Goal: Task Accomplishment & Management: Use online tool/utility

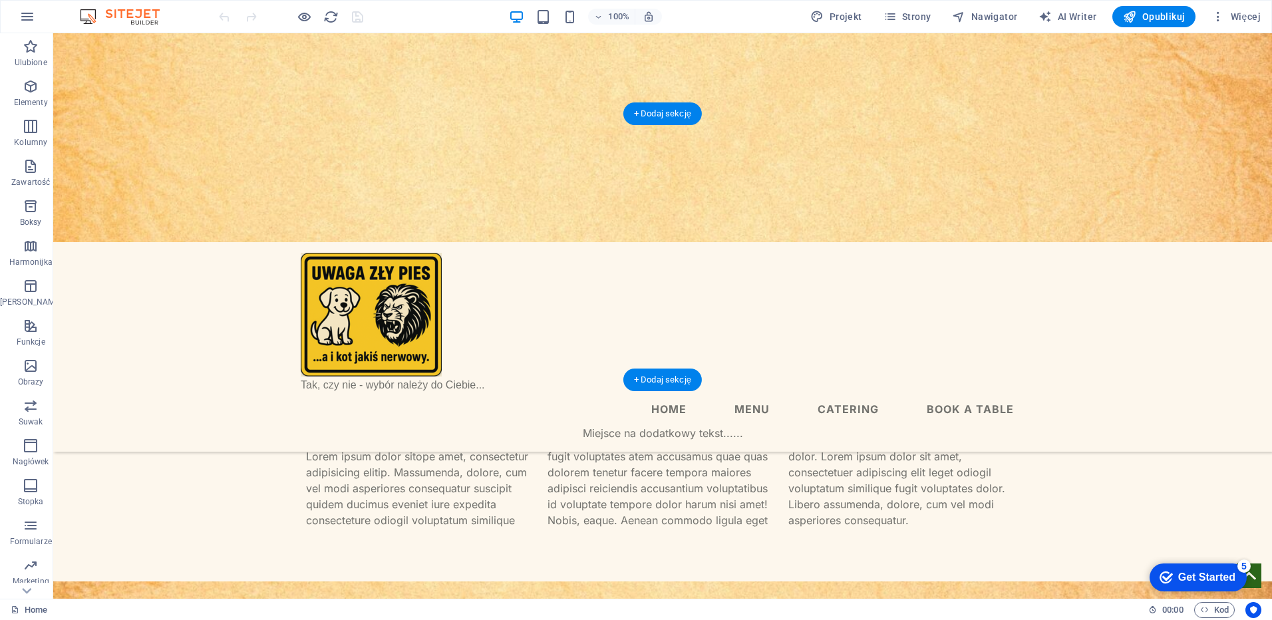
scroll to position [221, 0]
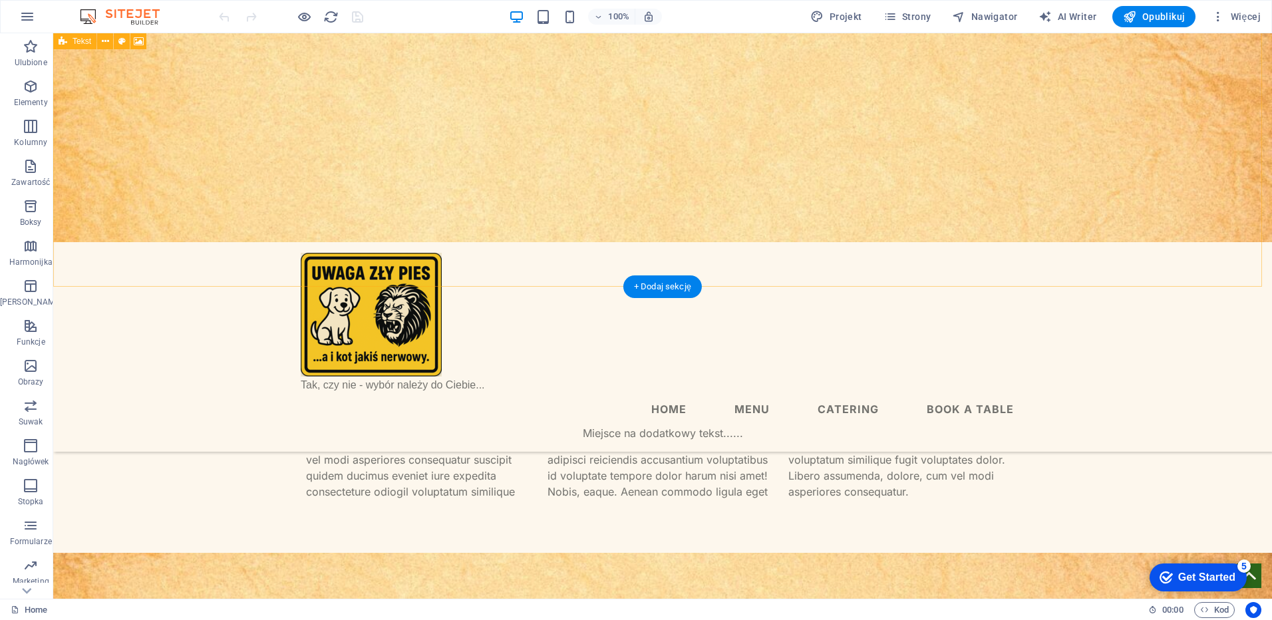
click at [585, 257] on div "Nagłówek na stronie głównej... Headline Lorem ipsum dolor sitope amet, consecte…" at bounding box center [662, 182] width 1219 height 741
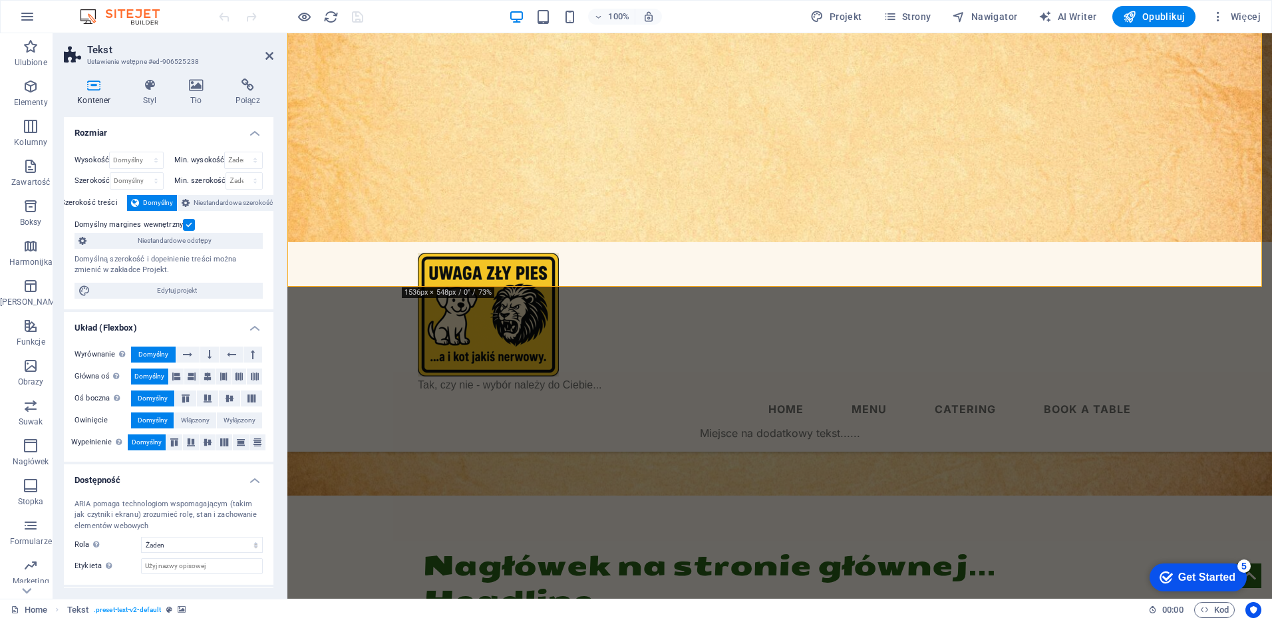
click at [727, 261] on figure at bounding box center [779, 258] width 984 height 475
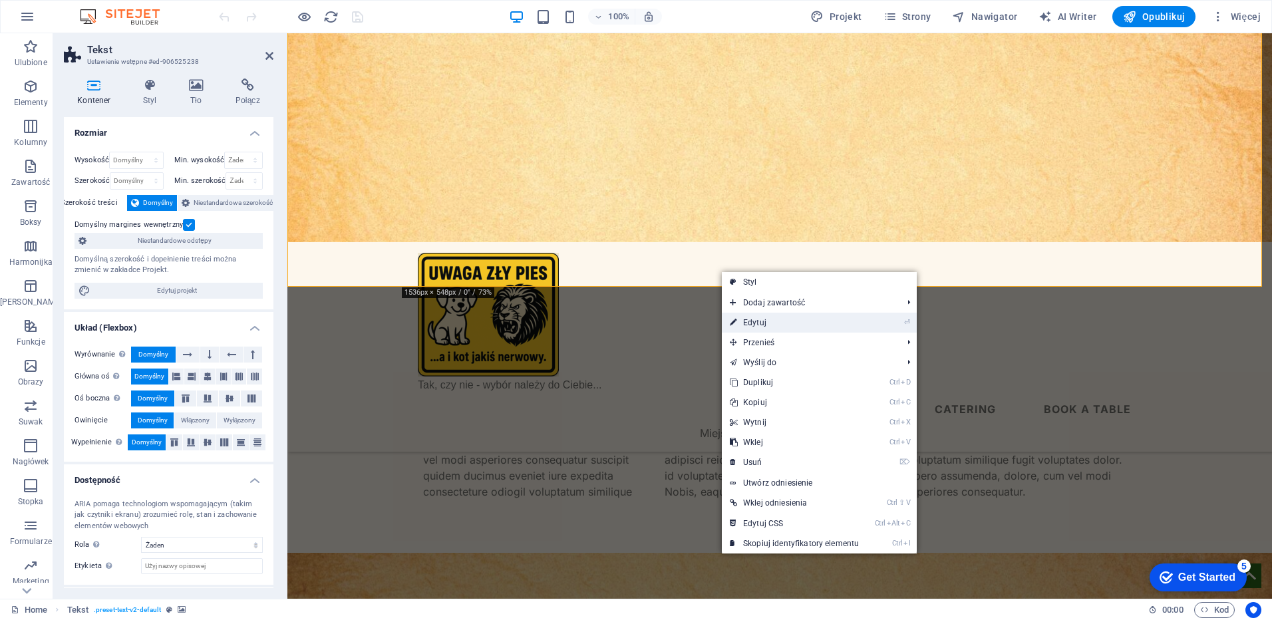
click at [758, 319] on link "⏎ Edytuj" at bounding box center [794, 323] width 145 height 20
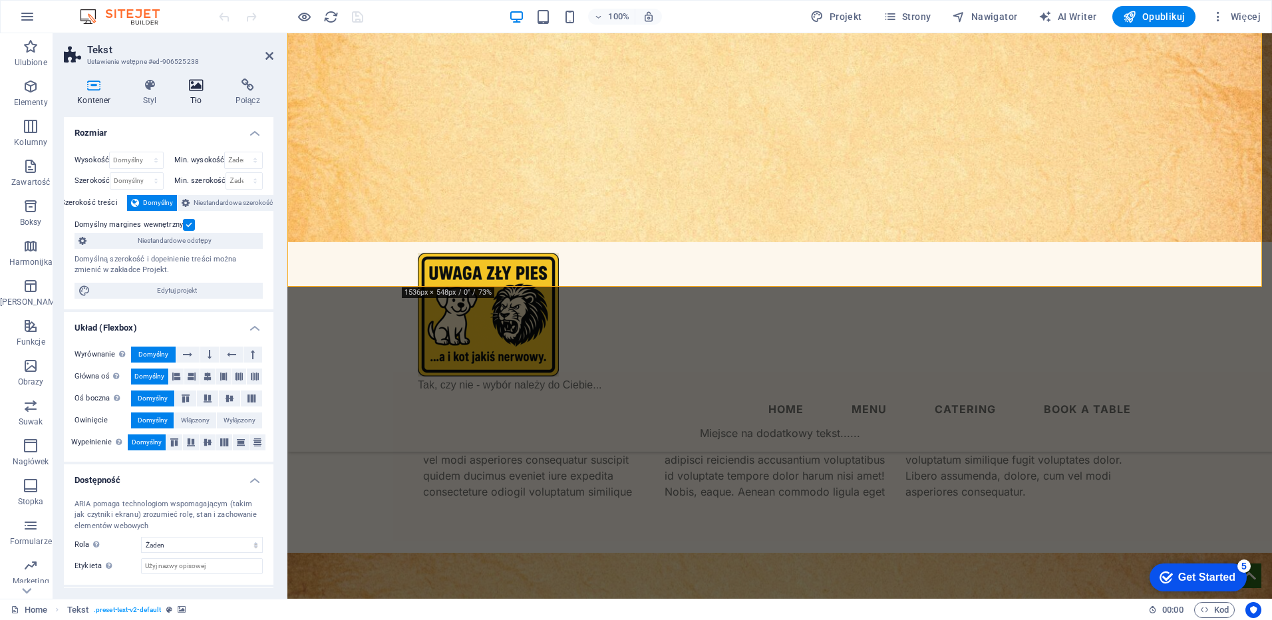
click at [194, 91] on icon at bounding box center [196, 84] width 41 height 13
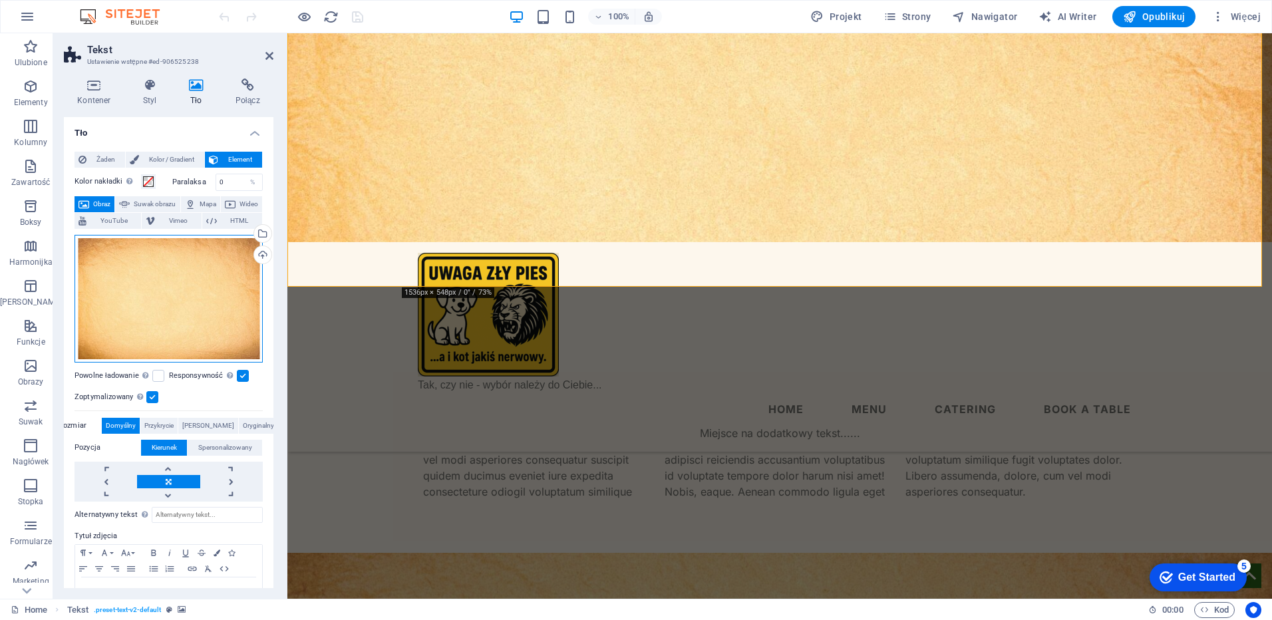
click at [175, 291] on div "Przeciągnij pliki tutaj, kliknij, aby wybrać pliki lub wybierz pliki z Plików l…" at bounding box center [168, 299] width 188 height 128
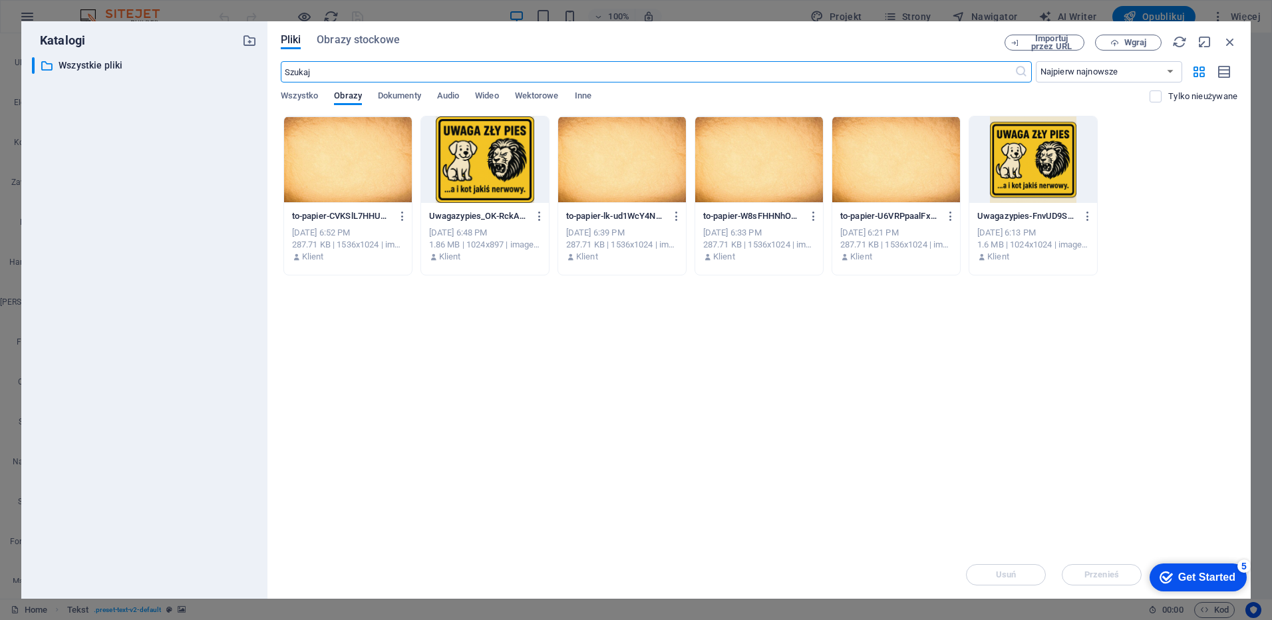
click at [376, 172] on div at bounding box center [348, 159] width 128 height 86
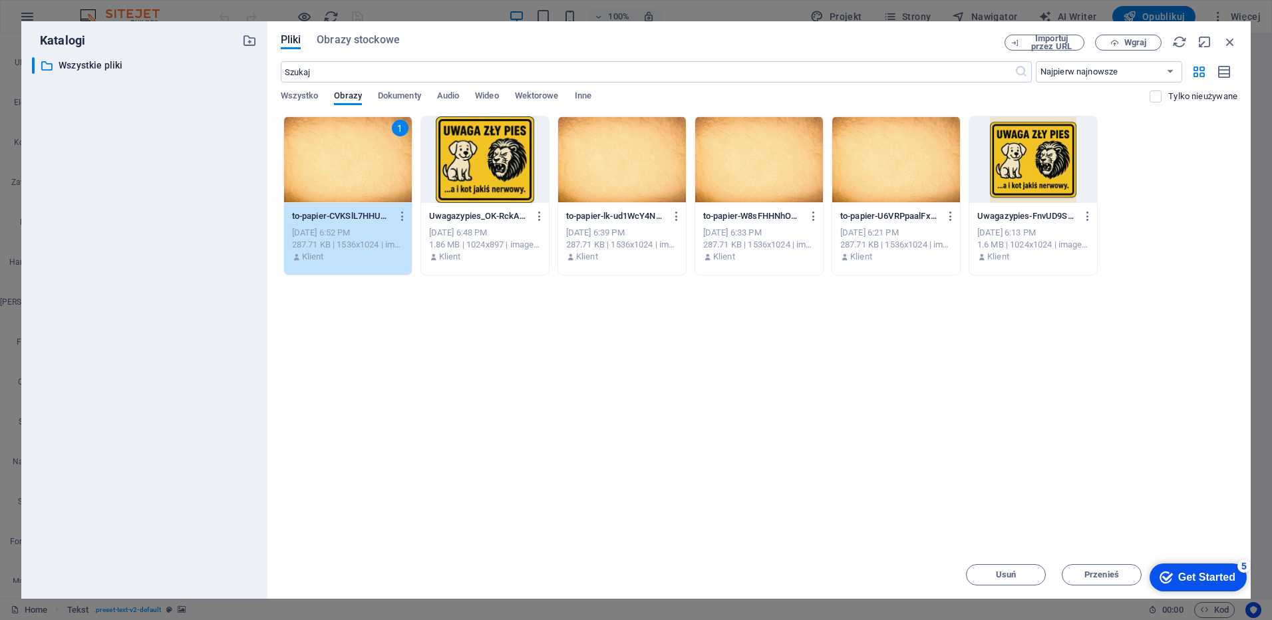
click at [376, 172] on div "1" at bounding box center [348, 159] width 128 height 86
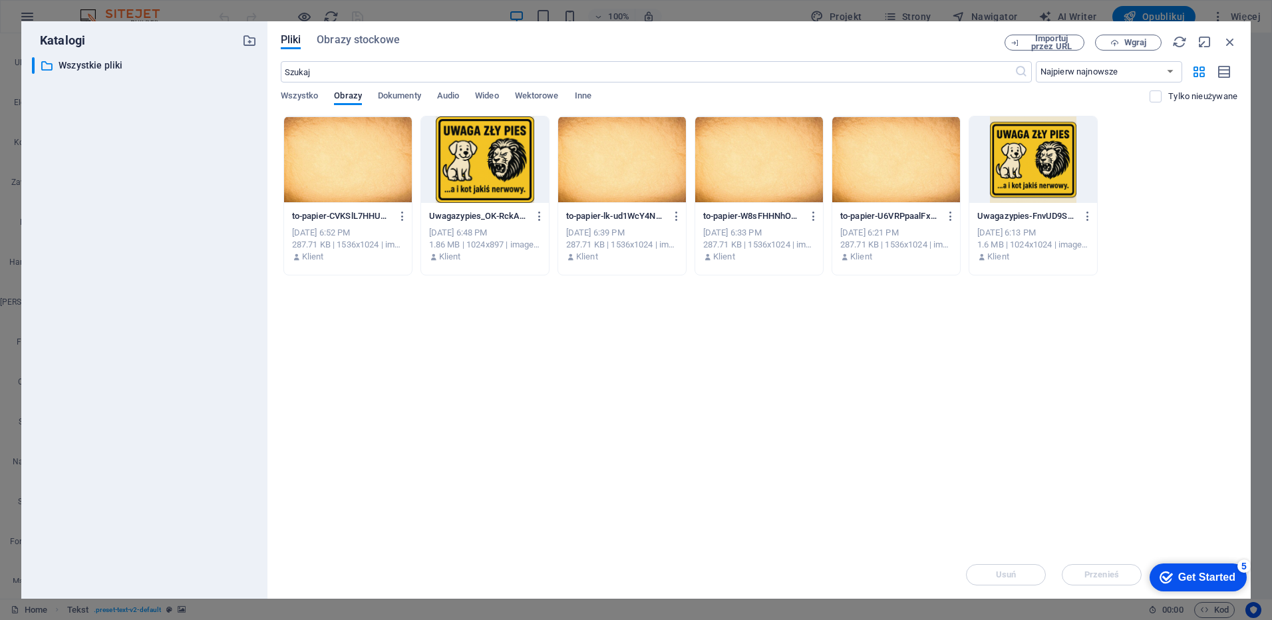
click at [376, 172] on div at bounding box center [348, 159] width 128 height 86
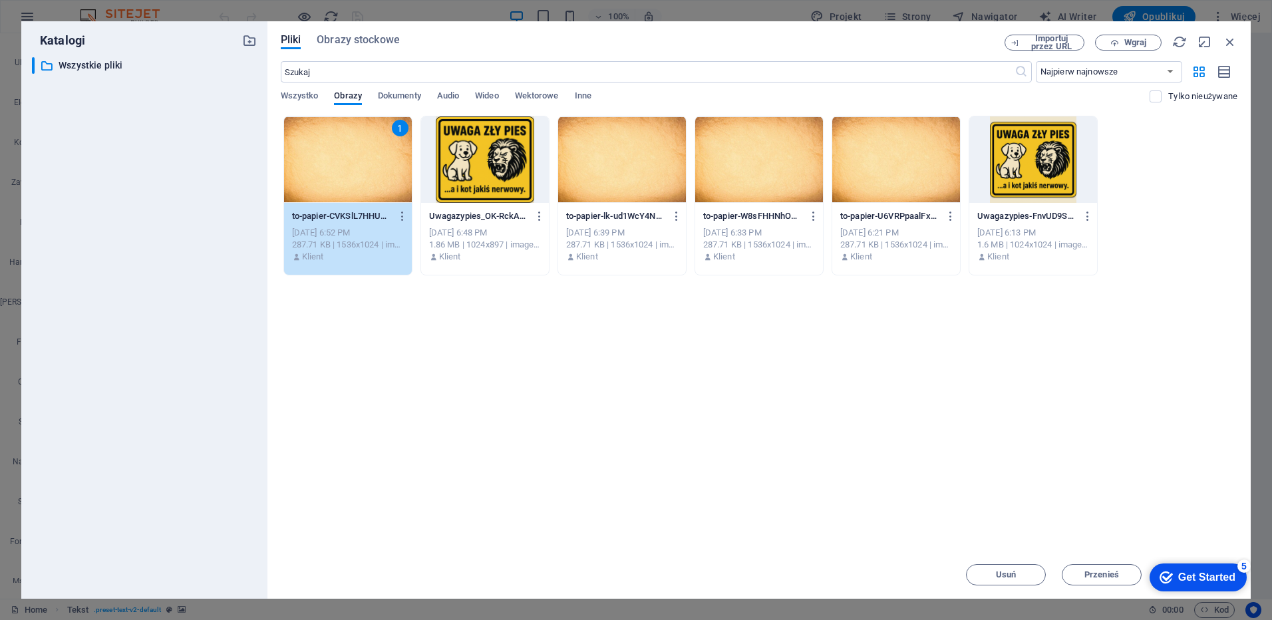
click at [1199, 578] on div "Get Started" at bounding box center [1206, 577] width 57 height 12
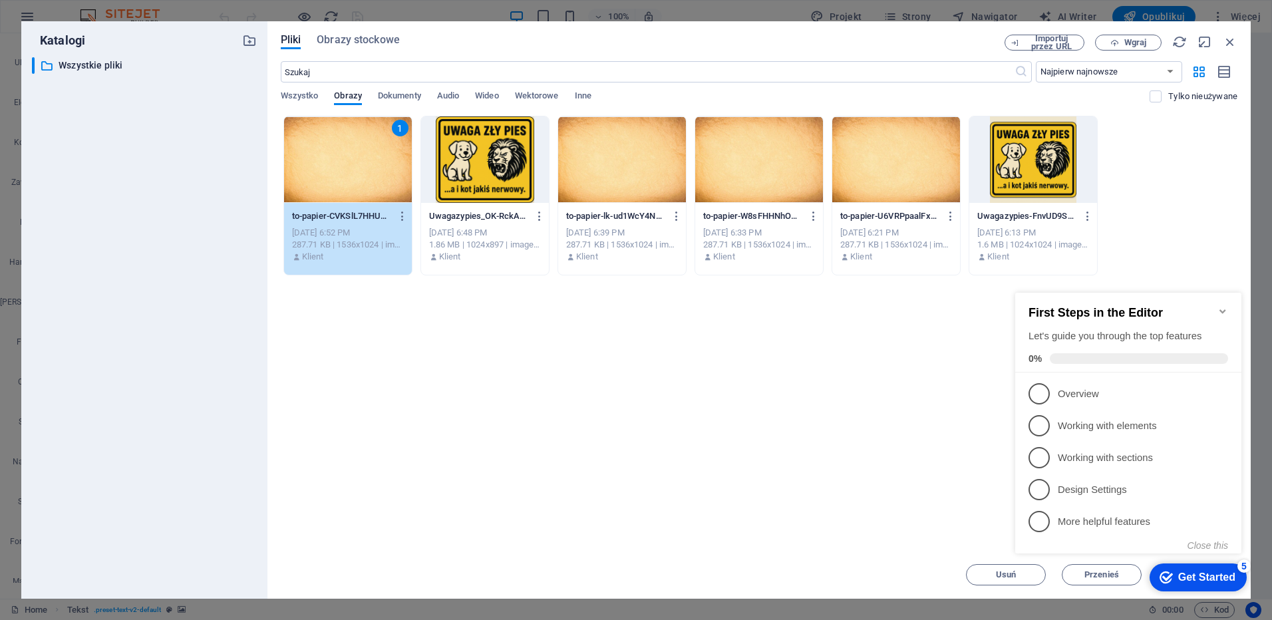
click at [1221, 308] on icon "Minimize checklist" at bounding box center [1222, 311] width 11 height 11
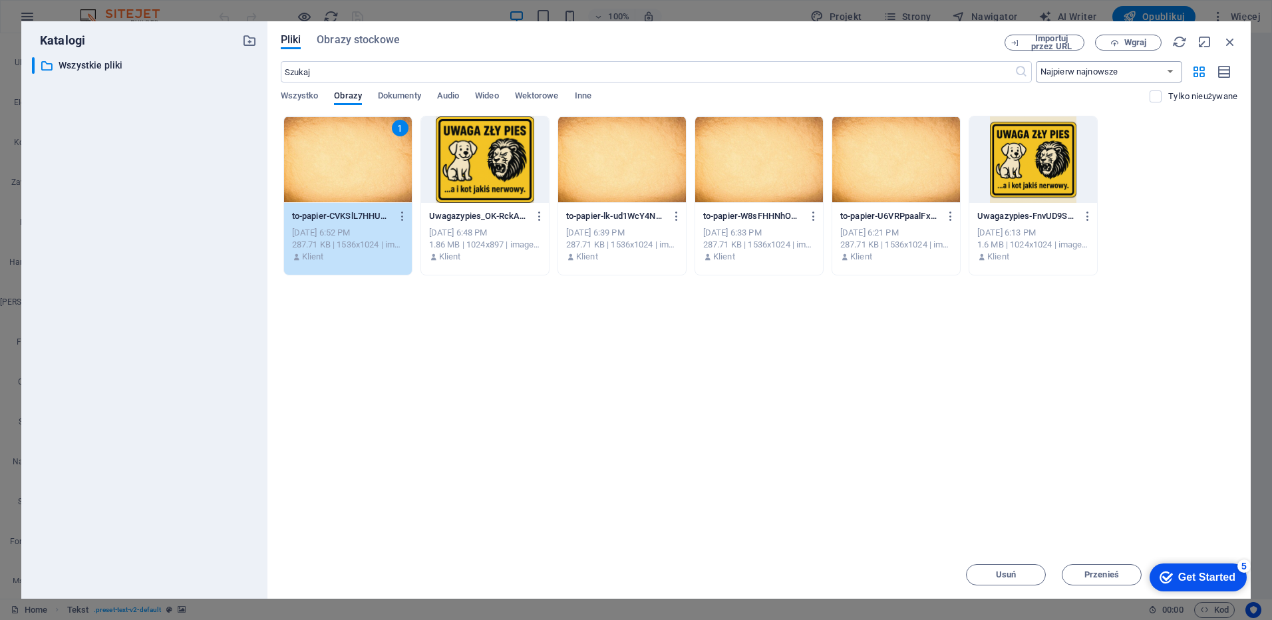
click at [1173, 71] on select "Najpierw najnowsze Najpierw najstarsze Nazwa (A-Z) Nazwa (Z-A) Rozmiar (0-9) Ro…" at bounding box center [1109, 71] width 146 height 21
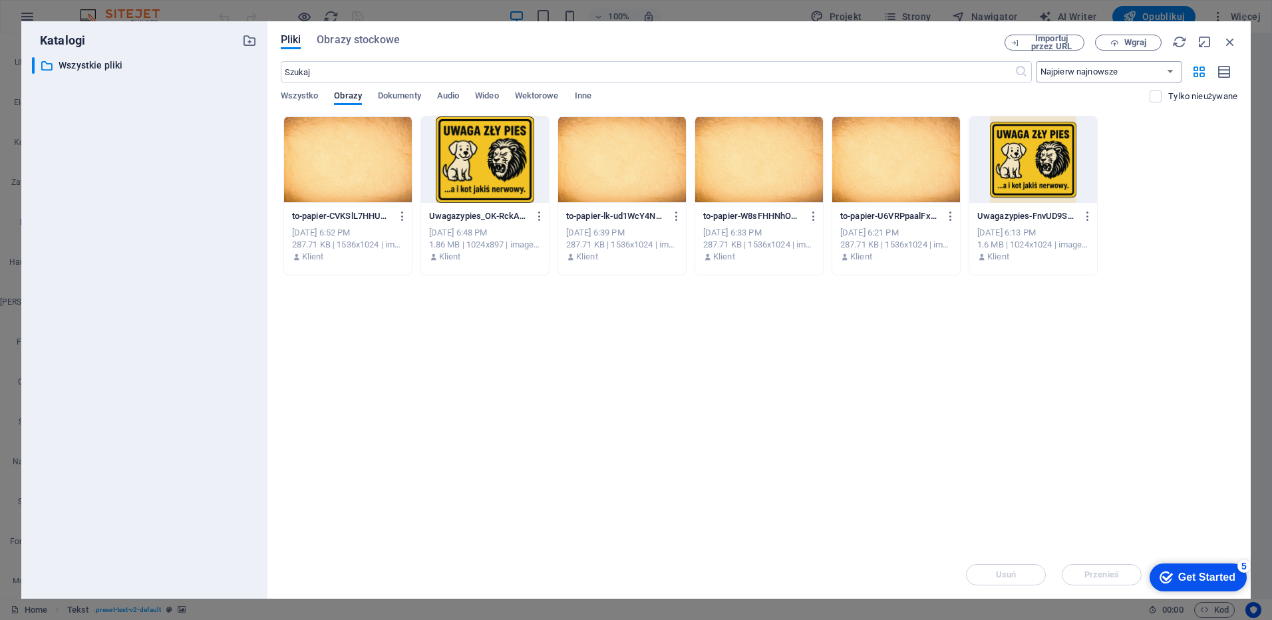
click at [1173, 71] on select "Najpierw najnowsze Najpierw najstarsze Nazwa (A-Z) Nazwa (Z-A) Rozmiar (0-9) Ro…" at bounding box center [1109, 71] width 146 height 21
click at [372, 160] on div at bounding box center [348, 159] width 128 height 86
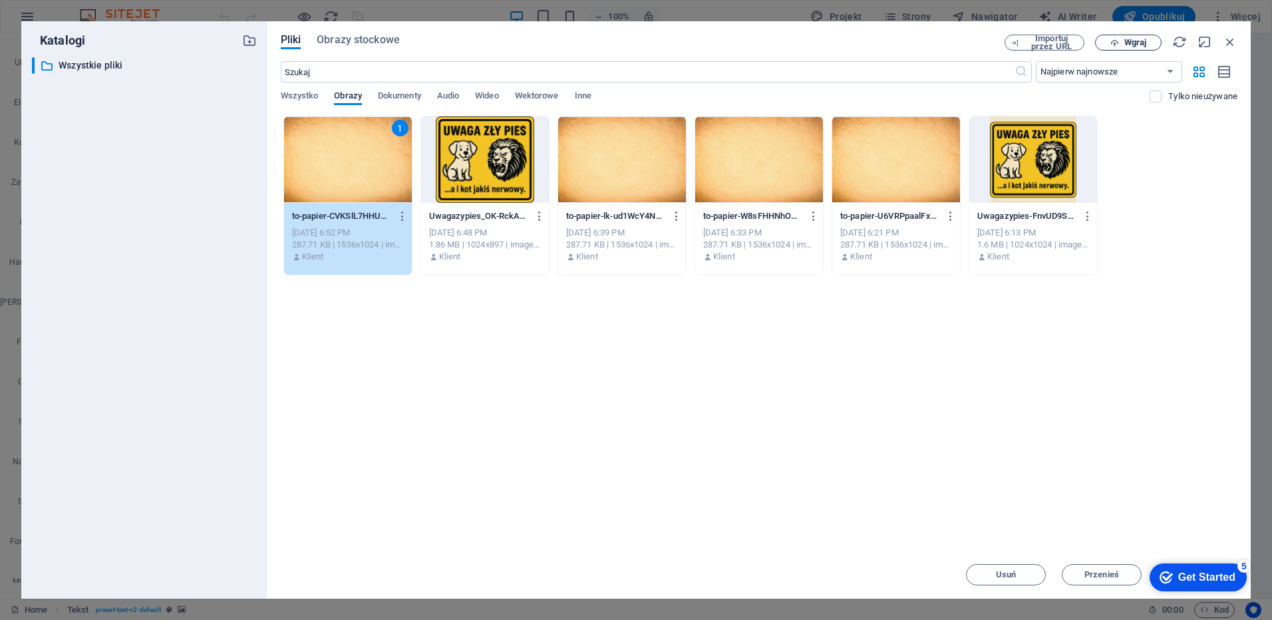
click at [1126, 43] on span "Wgraj" at bounding box center [1135, 43] width 22 height 8
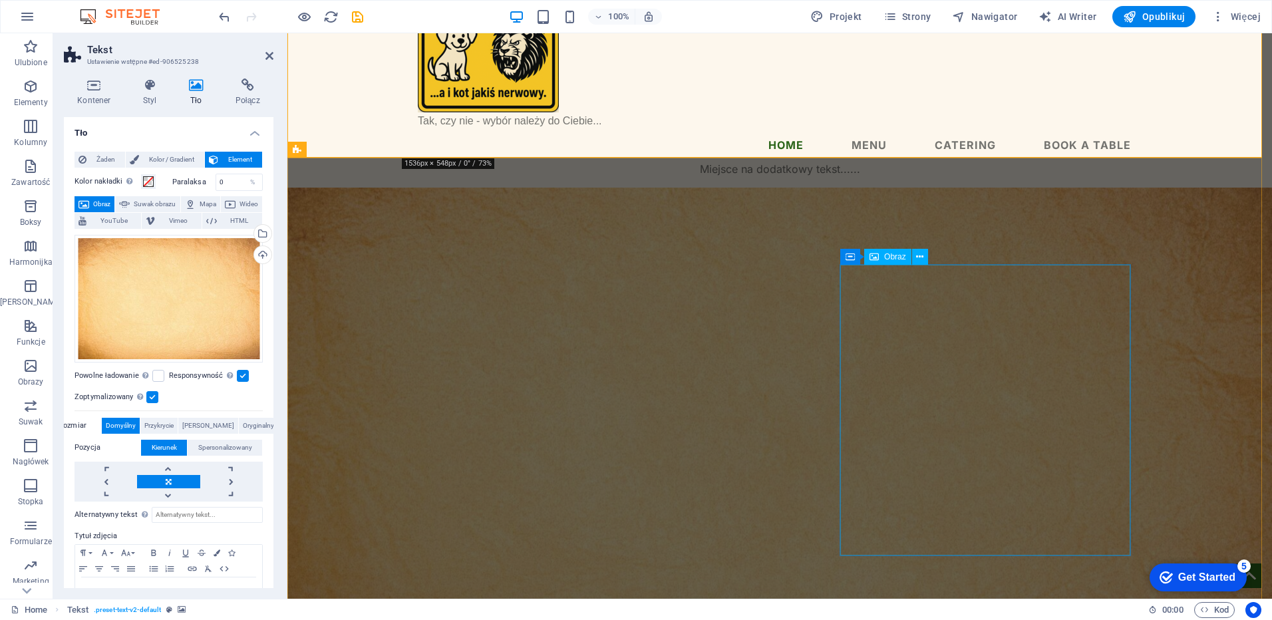
scroll to position [0, 0]
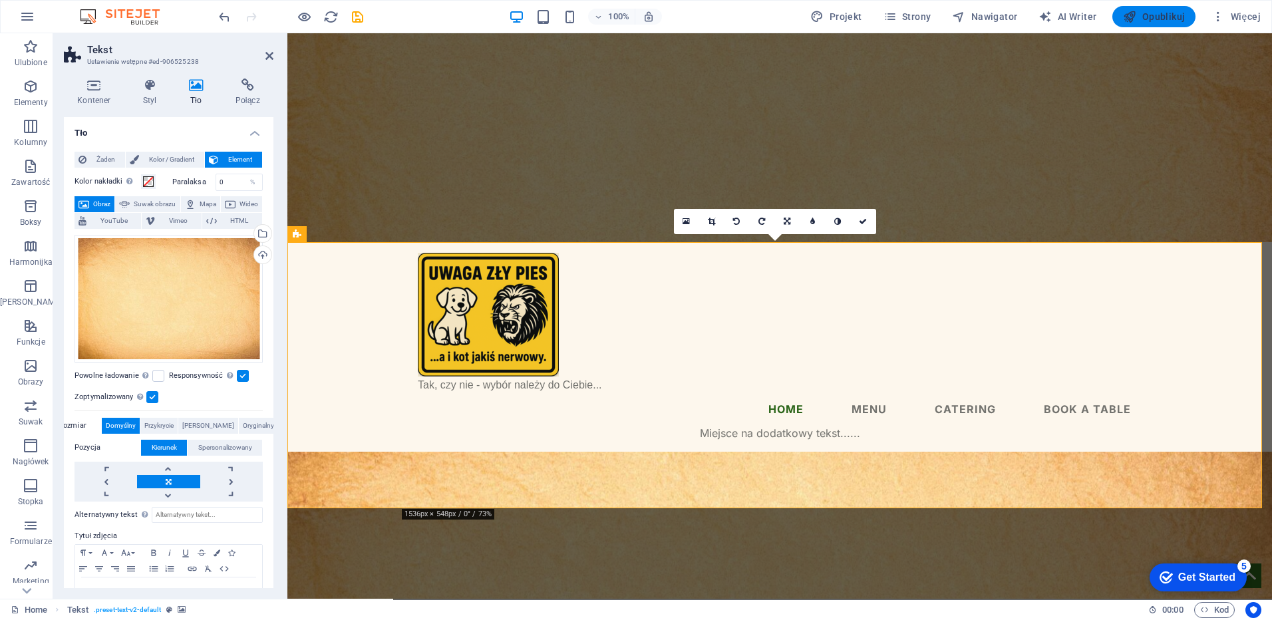
click at [1176, 14] on span "Opublikuj" at bounding box center [1154, 16] width 62 height 13
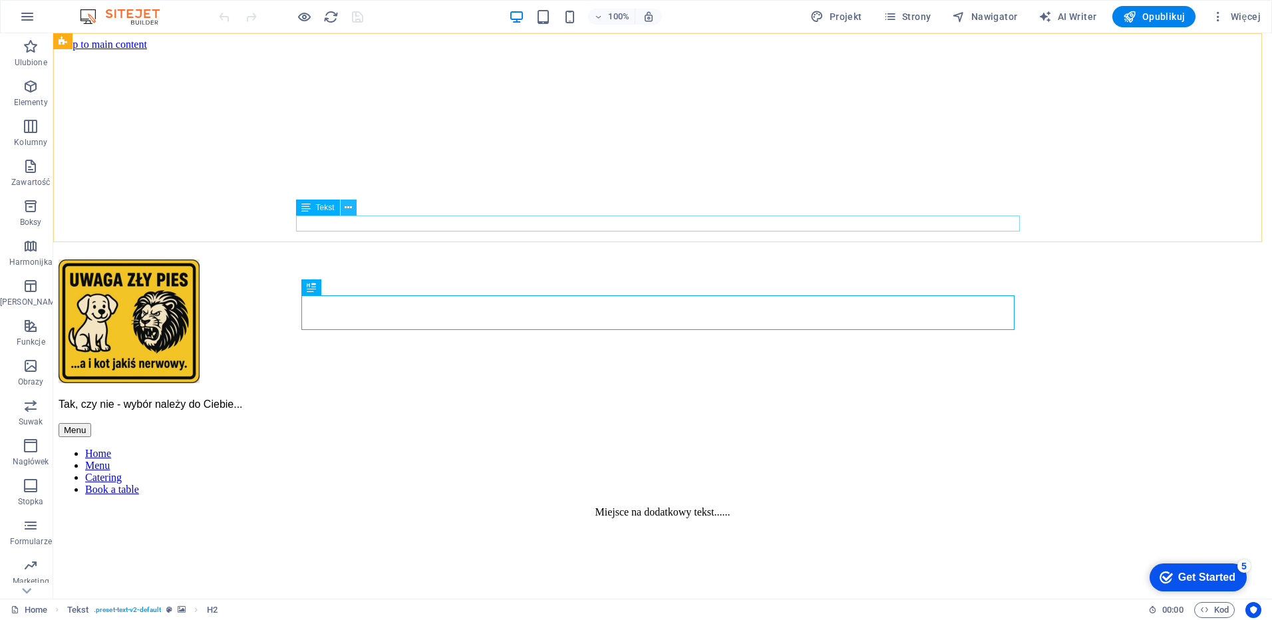
click at [344, 209] on button at bounding box center [349, 208] width 16 height 16
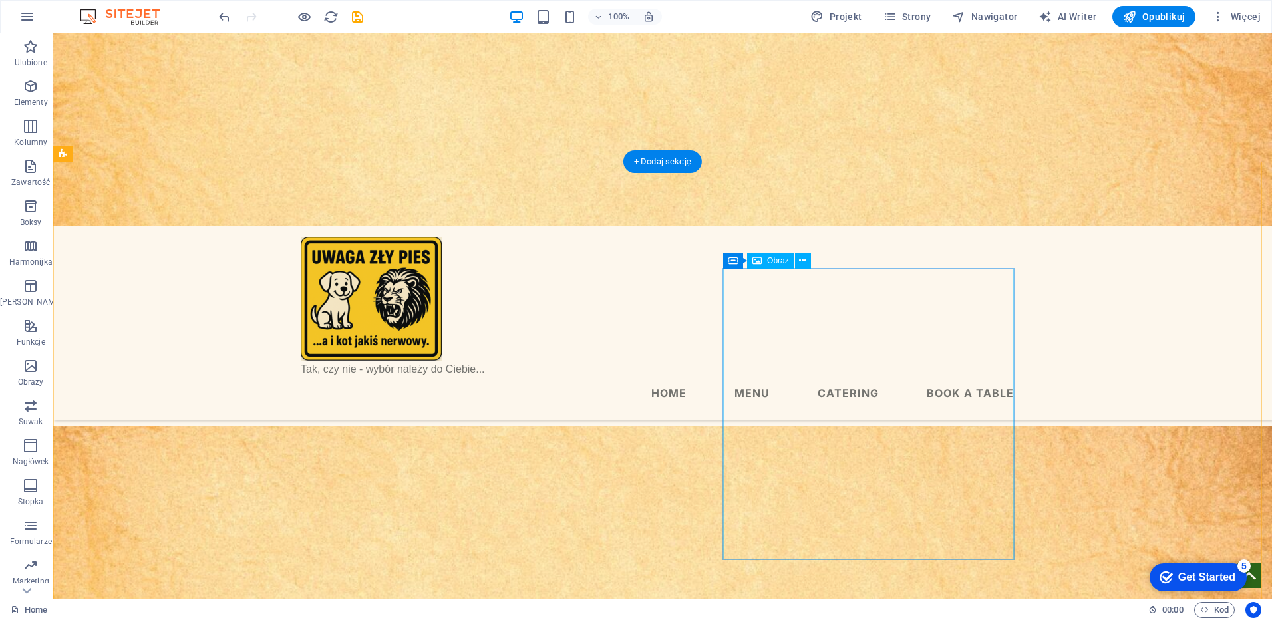
scroll to position [221, 0]
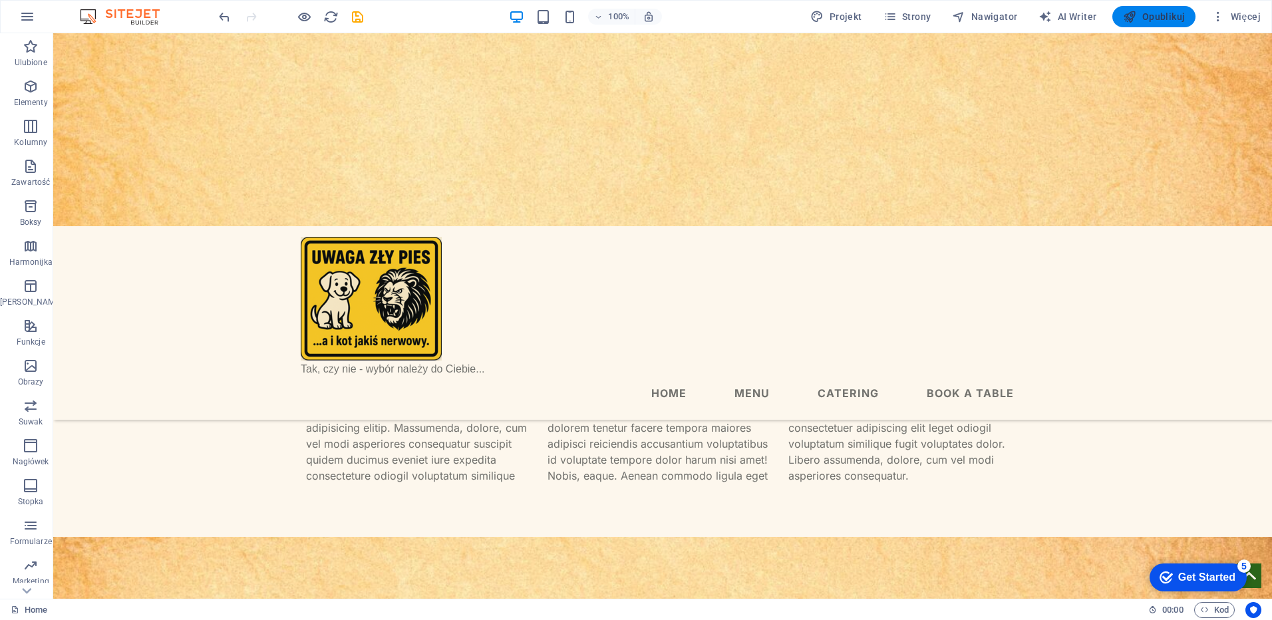
click at [0, 0] on span "Opublikuj" at bounding box center [0, 0] width 0 height 0
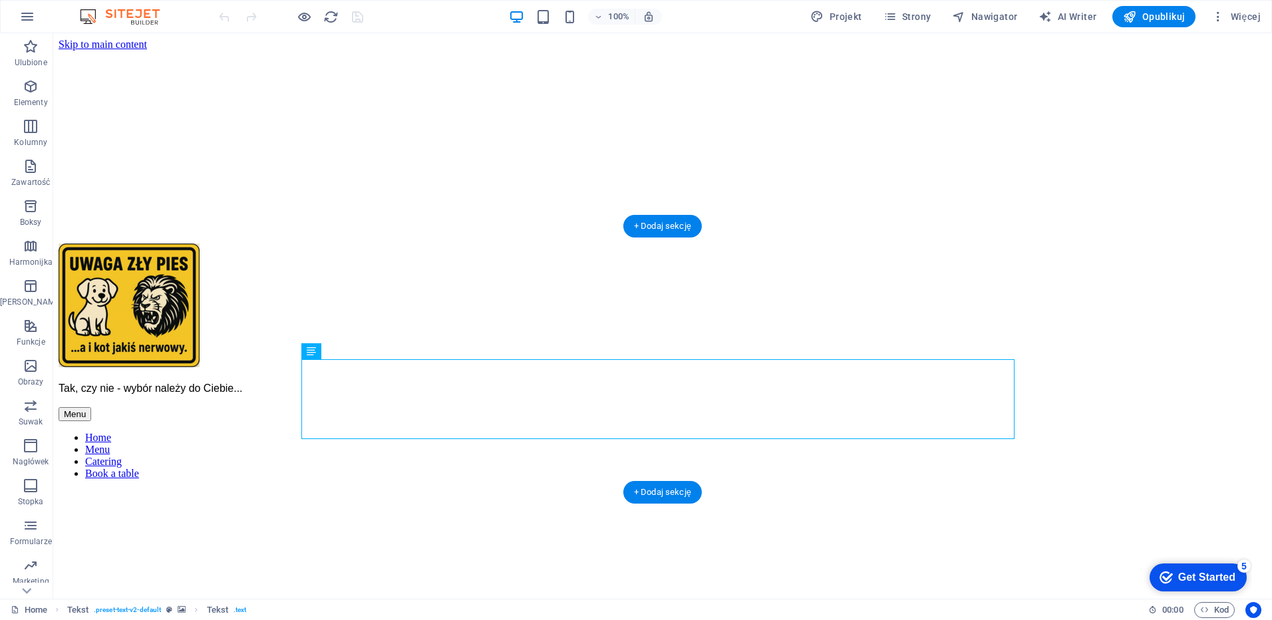
click at [237, 490] on figure at bounding box center [663, 490] width 1208 height 0
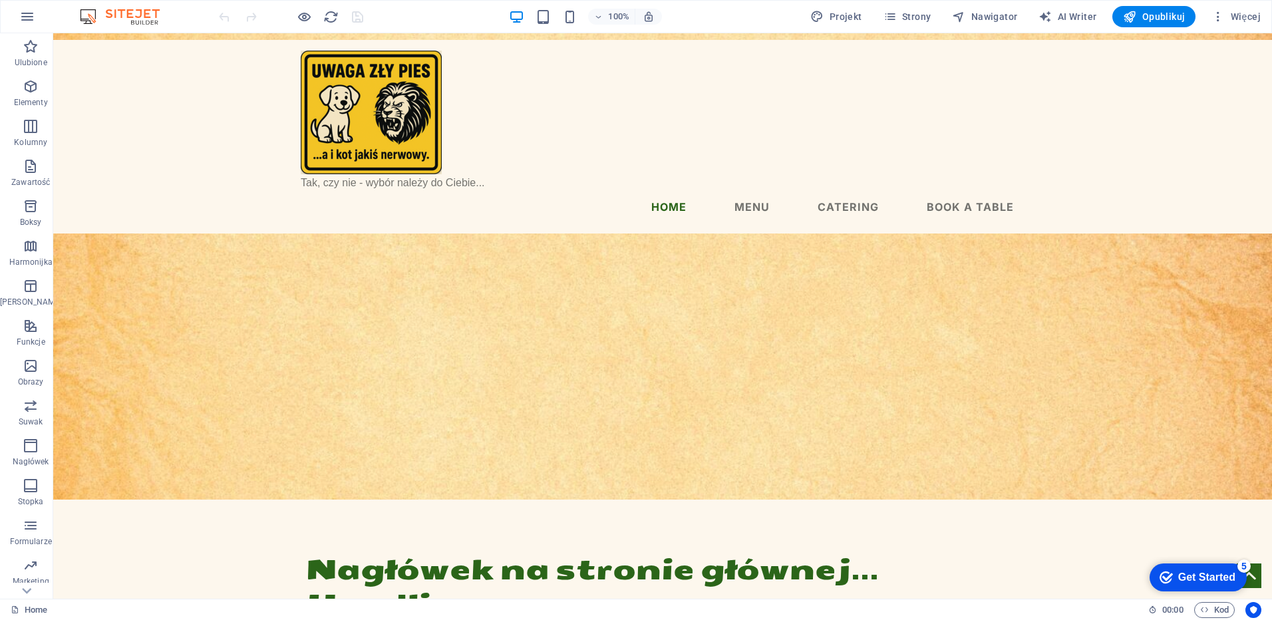
scroll to position [213, 0]
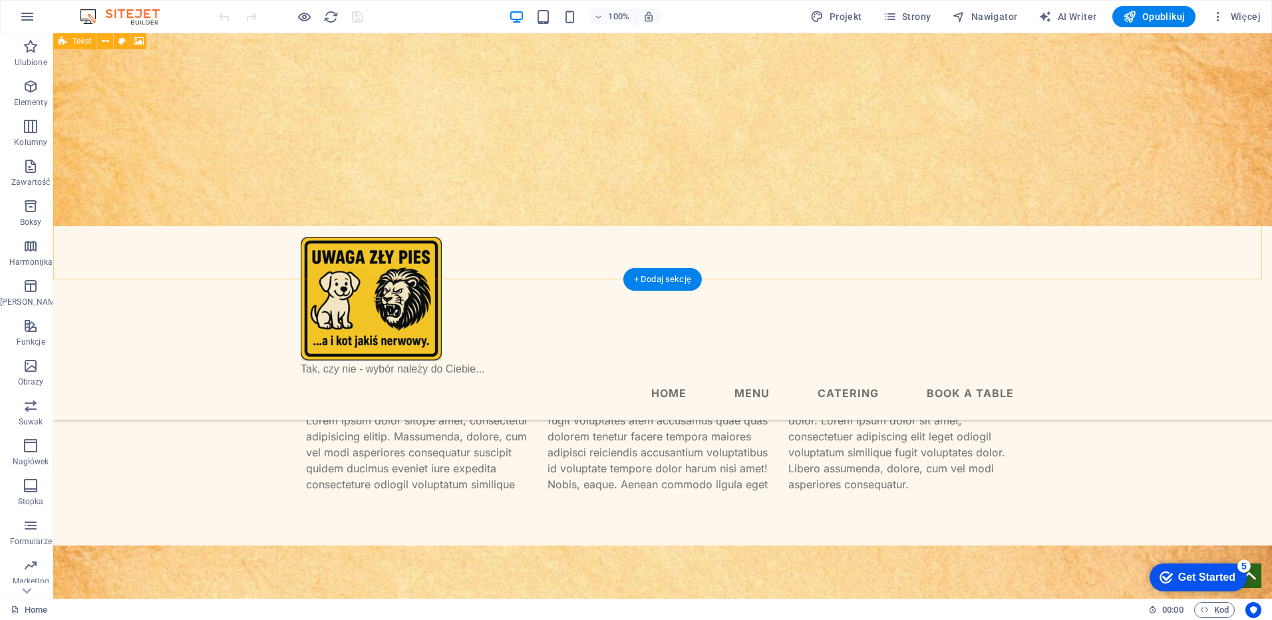
click at [647, 248] on div "Nagłówek na stronie głównej... Headline Lorem ipsum dolor sitope amet, consecte…" at bounding box center [662, 182] width 1219 height 725
click at [404, 249] on div "Nagłówek na stronie głównej... Headline Lorem ipsum dolor sitope amet, consecte…" at bounding box center [662, 182] width 1219 height 725
click at [171, 238] on div "Nagłówek na stronie głównej... Headline Lorem ipsum dolor sitope amet, consecte…" at bounding box center [662, 182] width 1219 height 725
click at [54, 244] on div "Nagłówek na stronie głównej... Headline Lorem ipsum dolor sitope amet, consecte…" at bounding box center [662, 182] width 1219 height 725
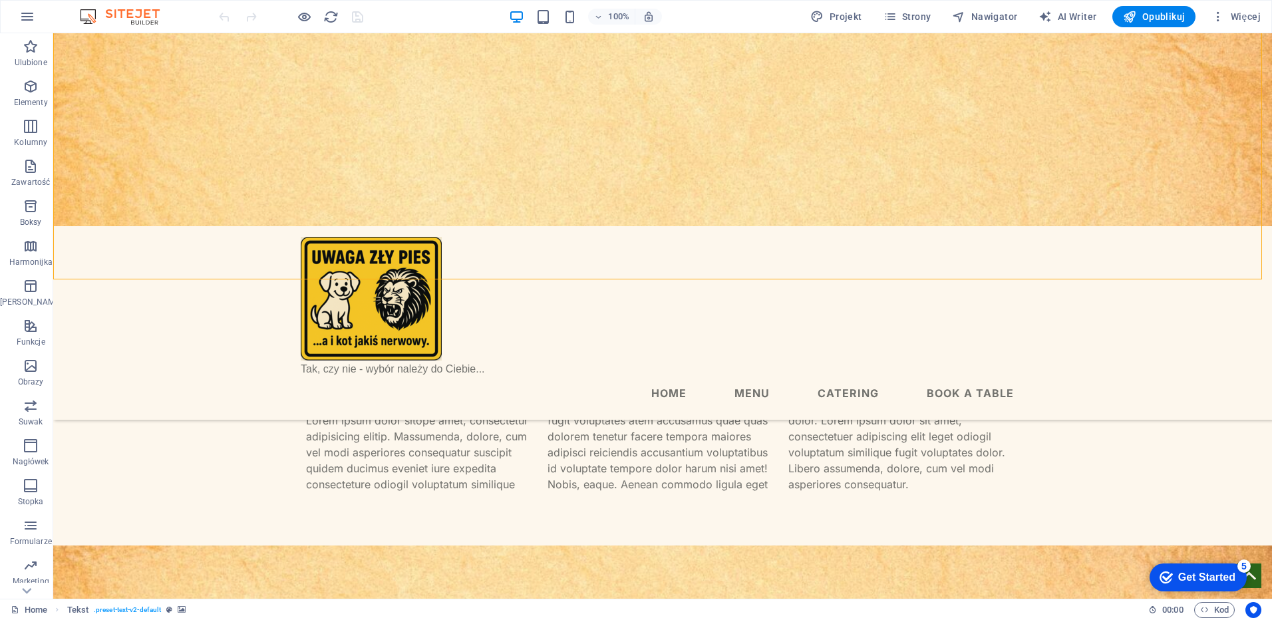
click at [68, 222] on figure at bounding box center [662, 129] width 1219 height 193
click at [1146, 241] on div "Nagłówek na stronie głównej... Headline Lorem ipsum dolor sitope amet, consecte…" at bounding box center [662, 182] width 1219 height 725
click at [103, 271] on span "Nierówne kolumny" at bounding box center [106, 271] width 66 height 8
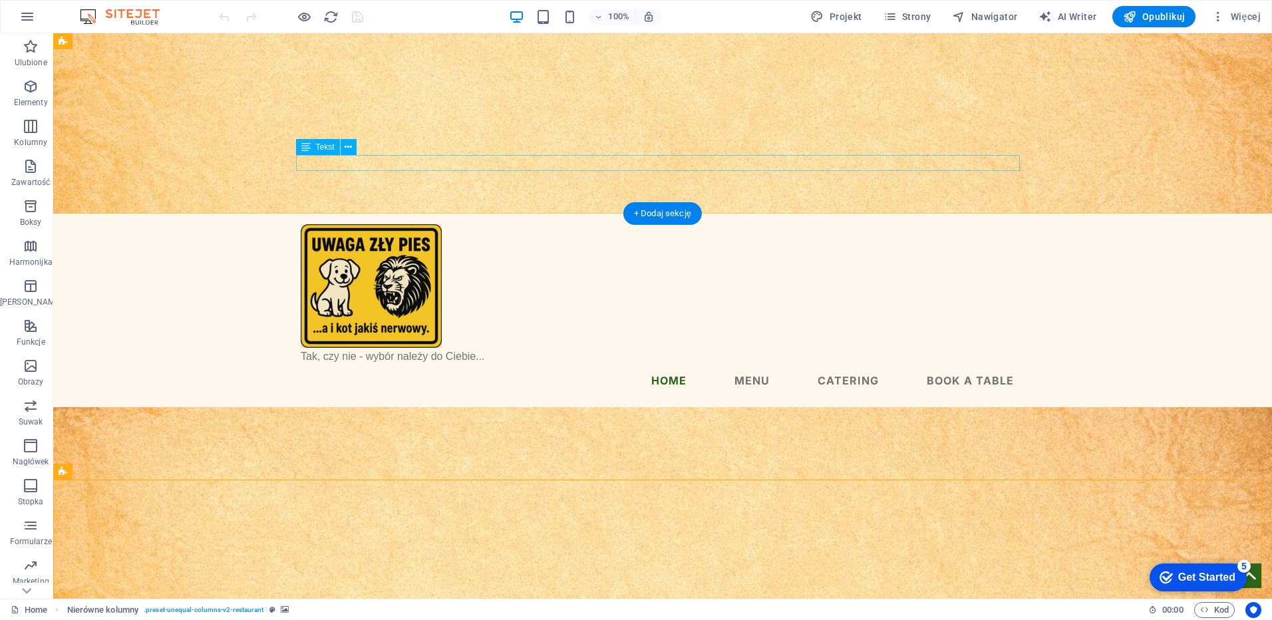
scroll to position [0, 0]
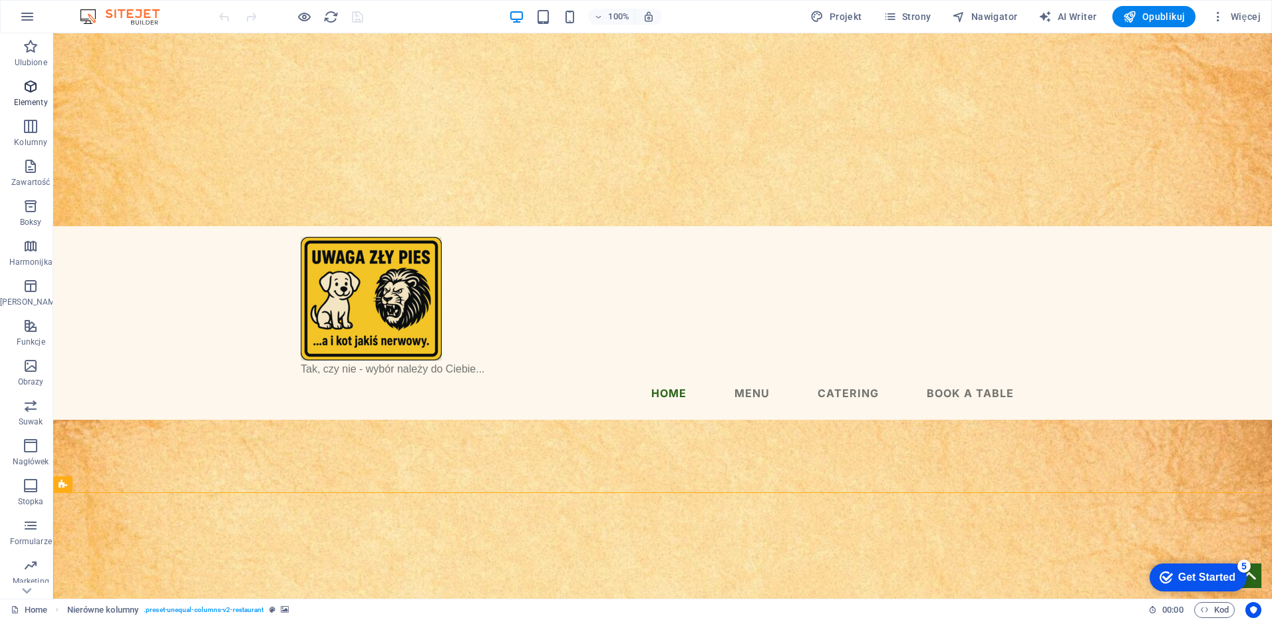
click at [24, 85] on icon "button" at bounding box center [31, 86] width 16 height 16
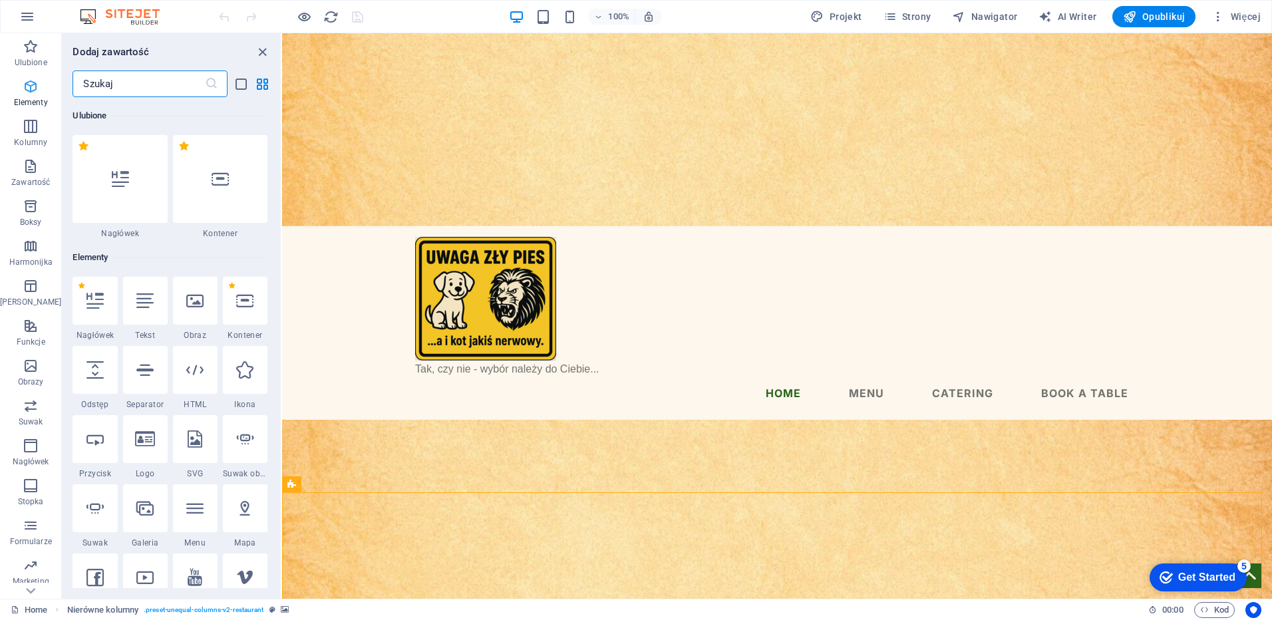
scroll to position [142, 0]
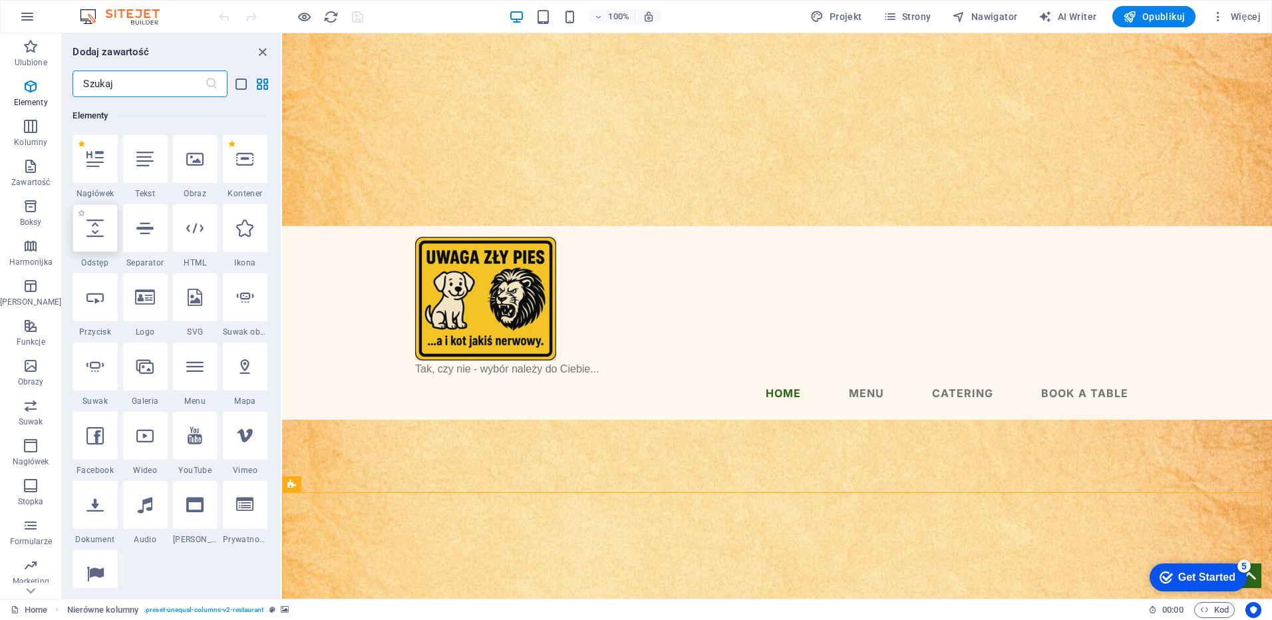
click at [96, 233] on icon at bounding box center [94, 228] width 17 height 17
select select "px"
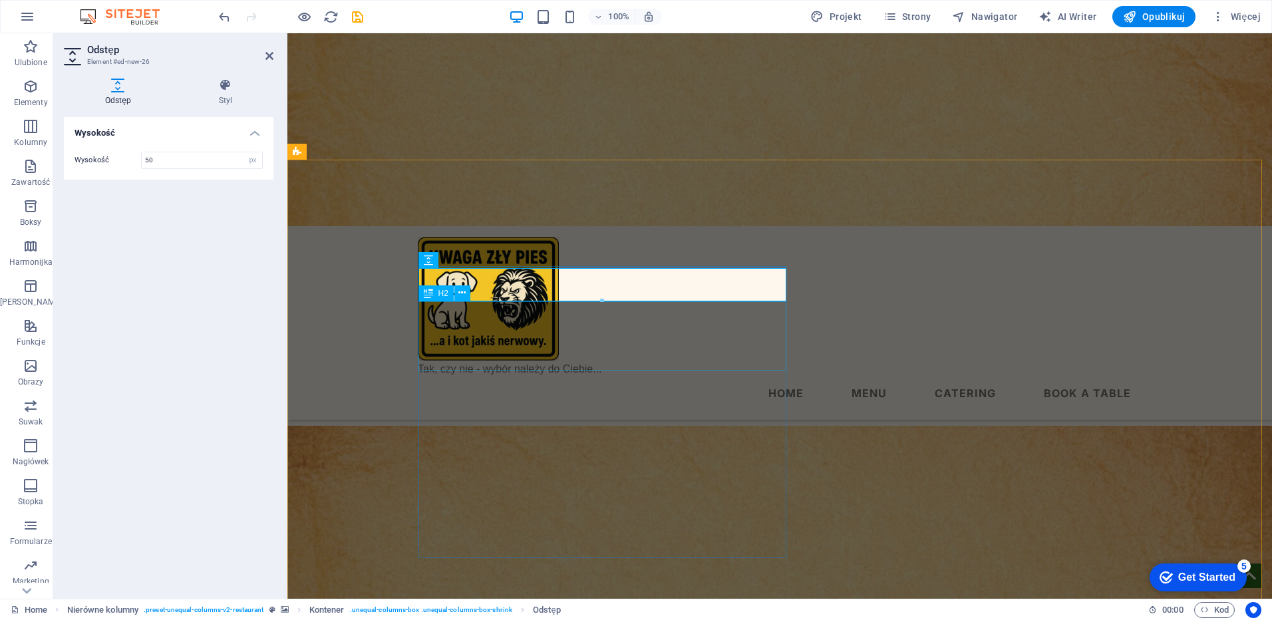
scroll to position [221, 0]
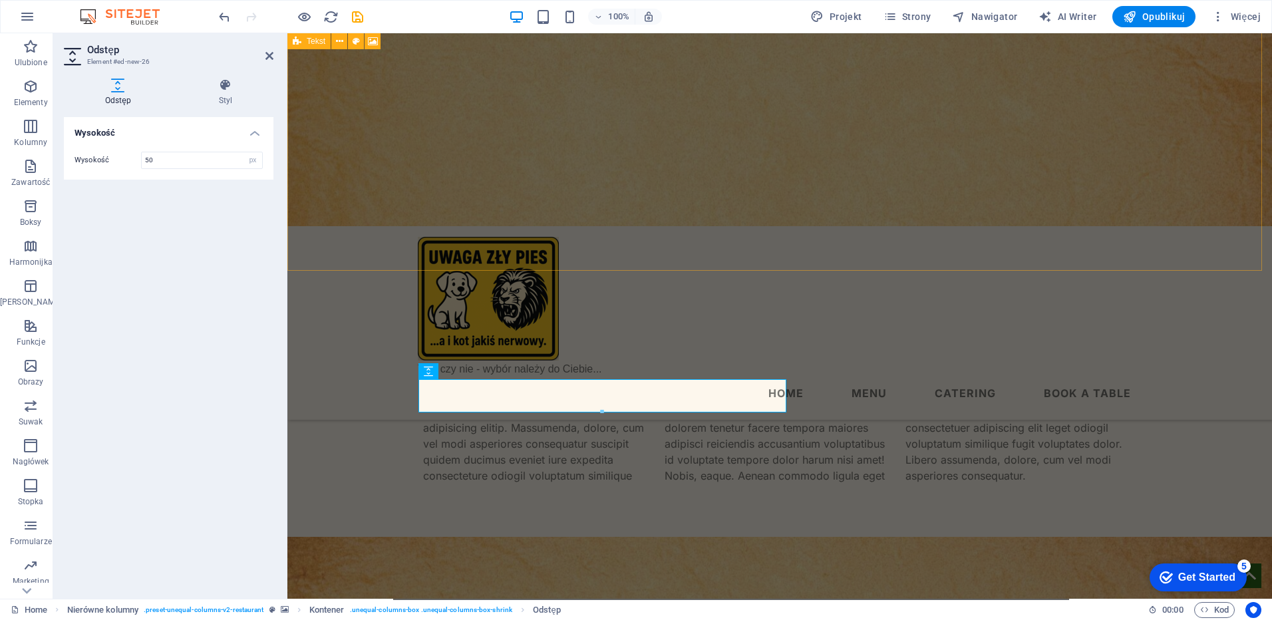
click at [764, 238] on div "Nagłówek na stronie głównej... Headline Lorem ipsum dolor sitope amet, consecte…" at bounding box center [779, 174] width 984 height 725
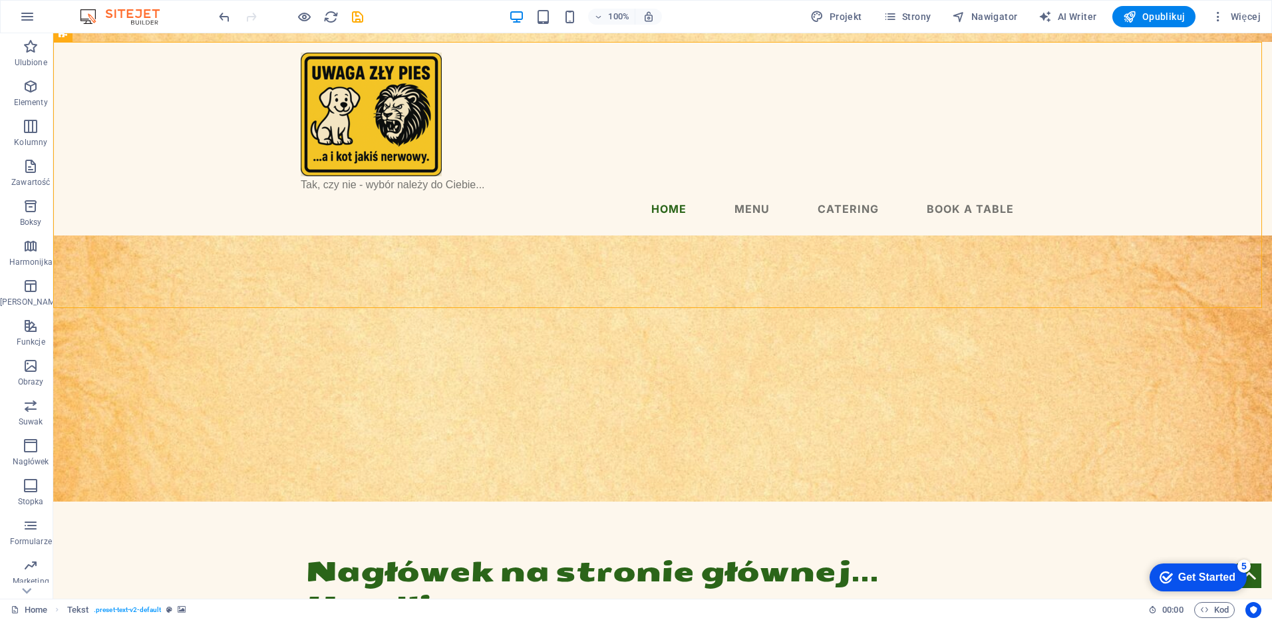
scroll to position [212, 0]
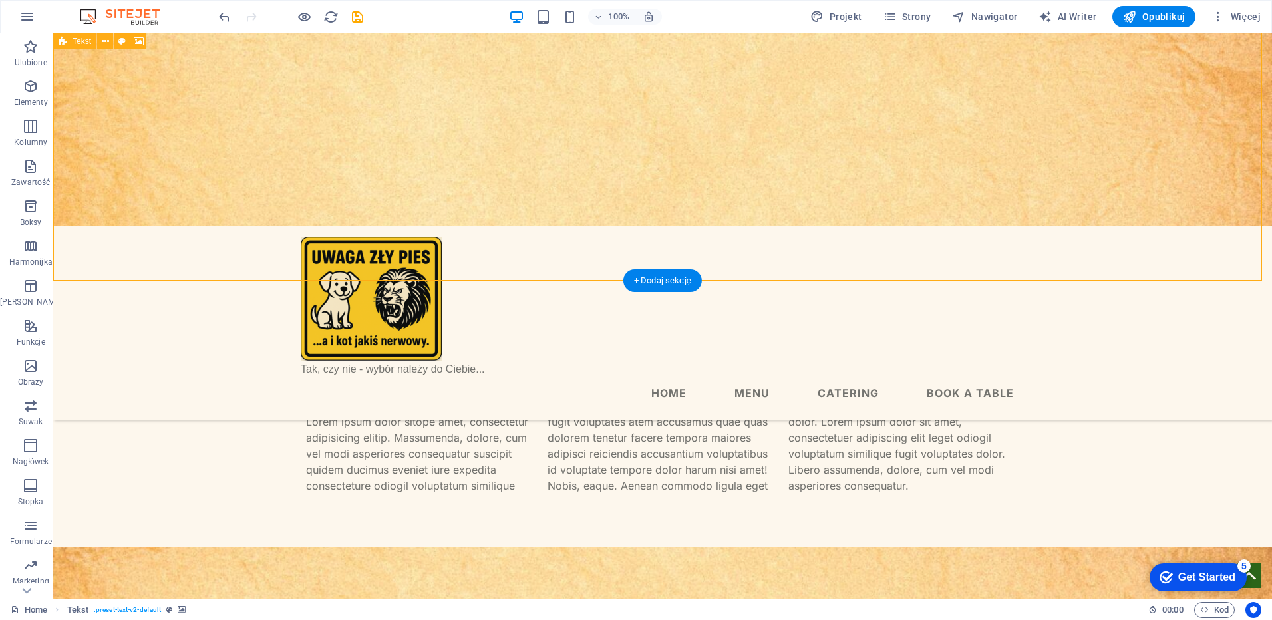
click at [924, 241] on div "Nagłówek na stronie głównej... Headline Lorem ipsum dolor sitope amet, consecte…" at bounding box center [662, 184] width 1219 height 725
click at [1260, 254] on div "Nagłówek na stronie głównej... Headline Lorem ipsum dolor sitope amet, consecte…" at bounding box center [662, 184] width 1219 height 725
click at [258, 247] on div "Nagłówek na stronie głównej... Headline Lorem ipsum dolor sitope amet, consecte…" at bounding box center [662, 184] width 1219 height 725
click at [30, 406] on icon "button" at bounding box center [31, 406] width 16 height 16
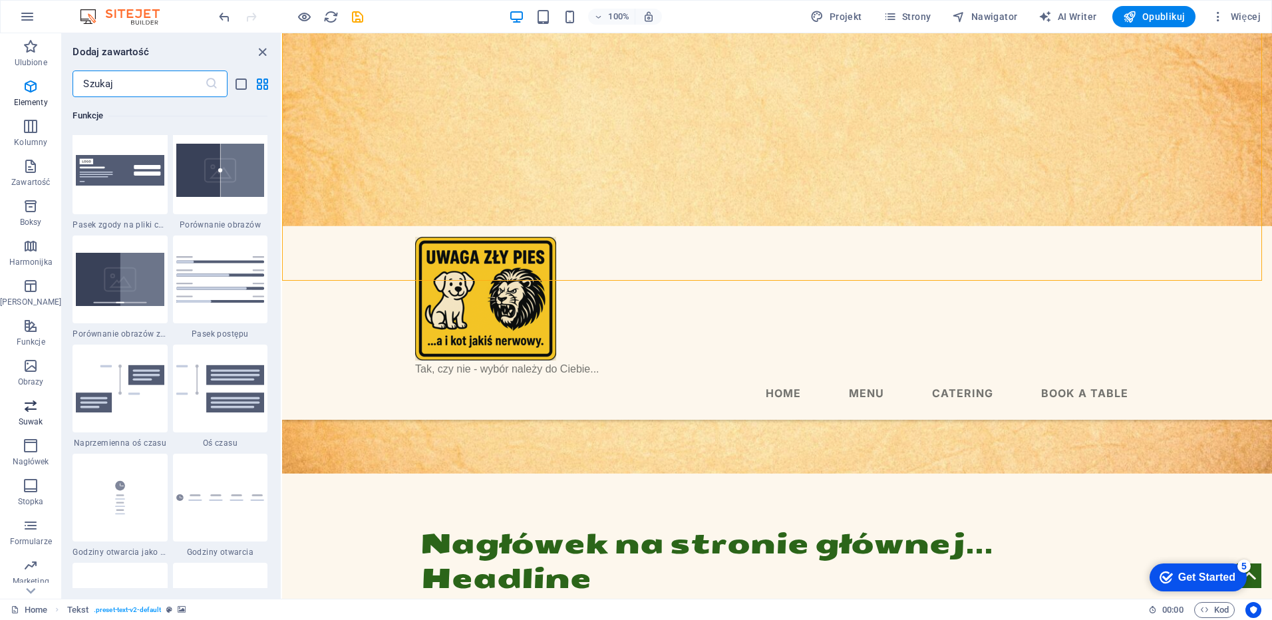
scroll to position [7541, 0]
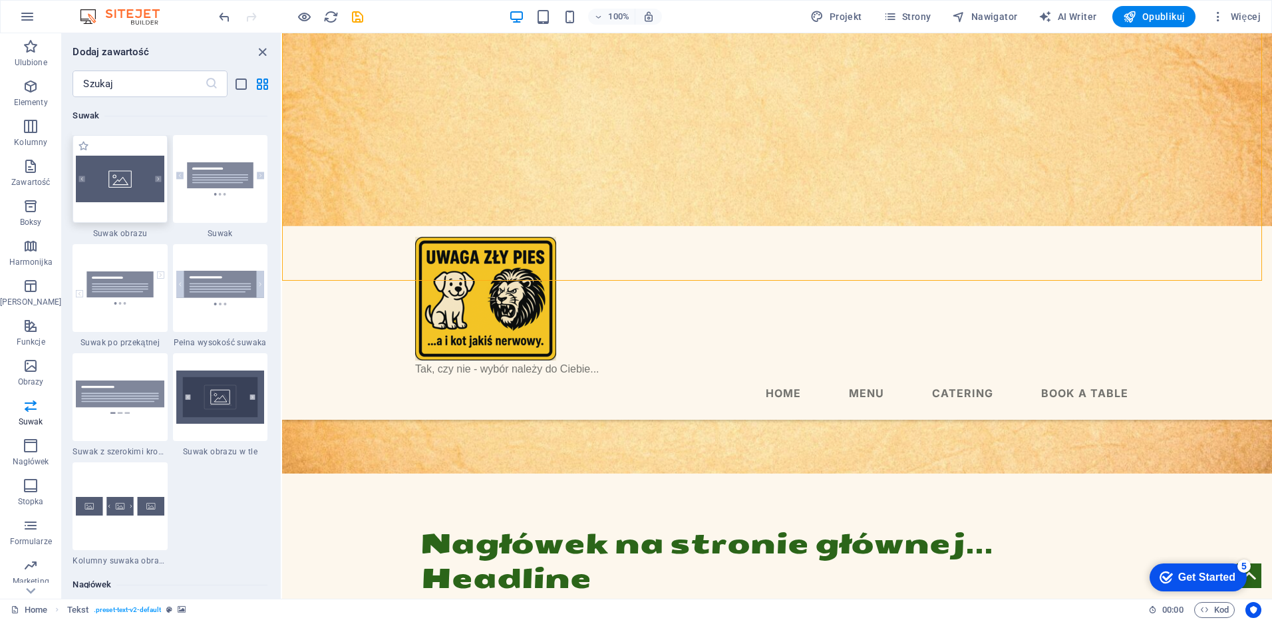
click at [113, 192] on img at bounding box center [120, 179] width 88 height 47
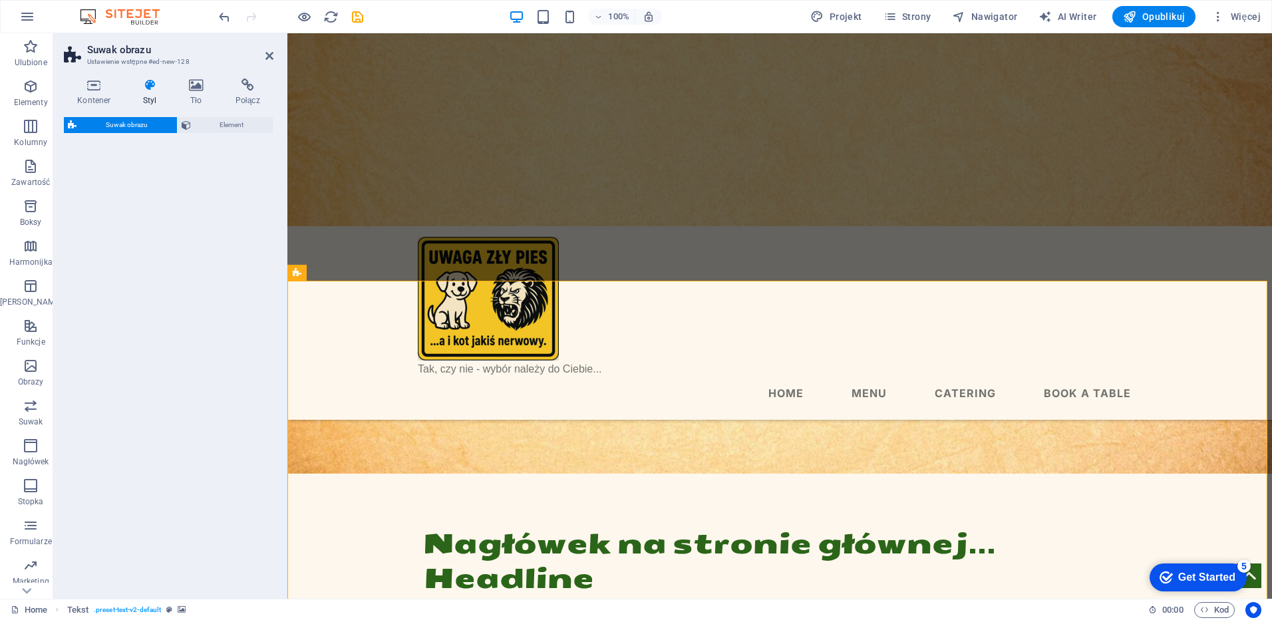
select select "rem"
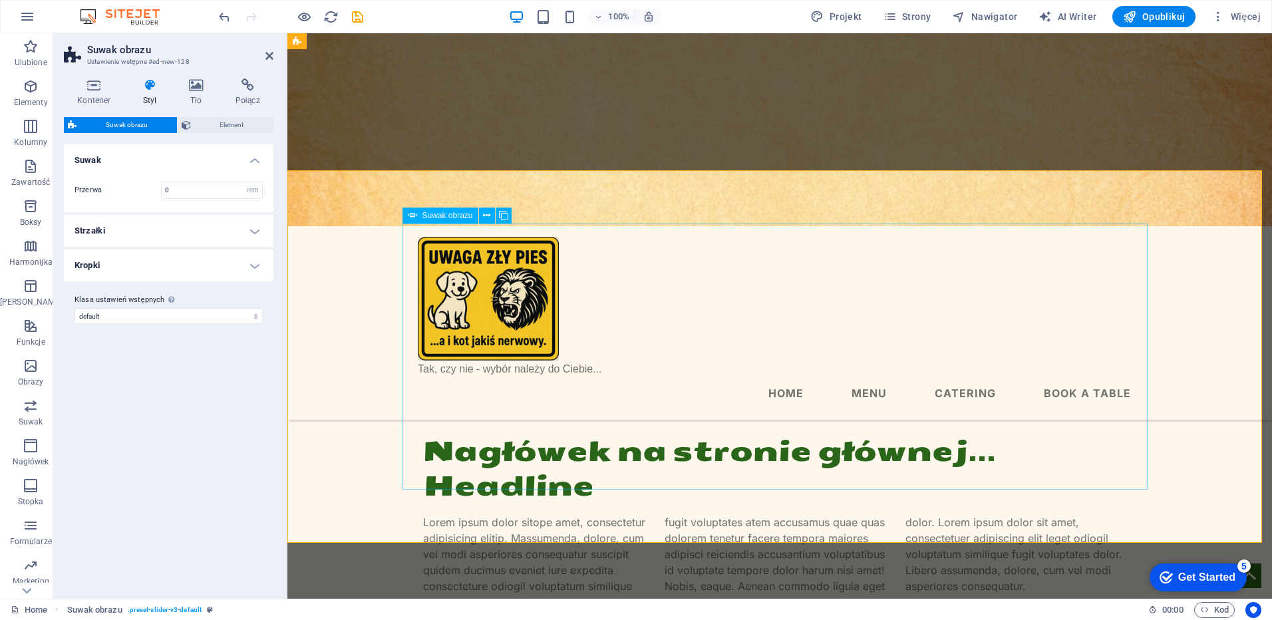
scroll to position [212, 0]
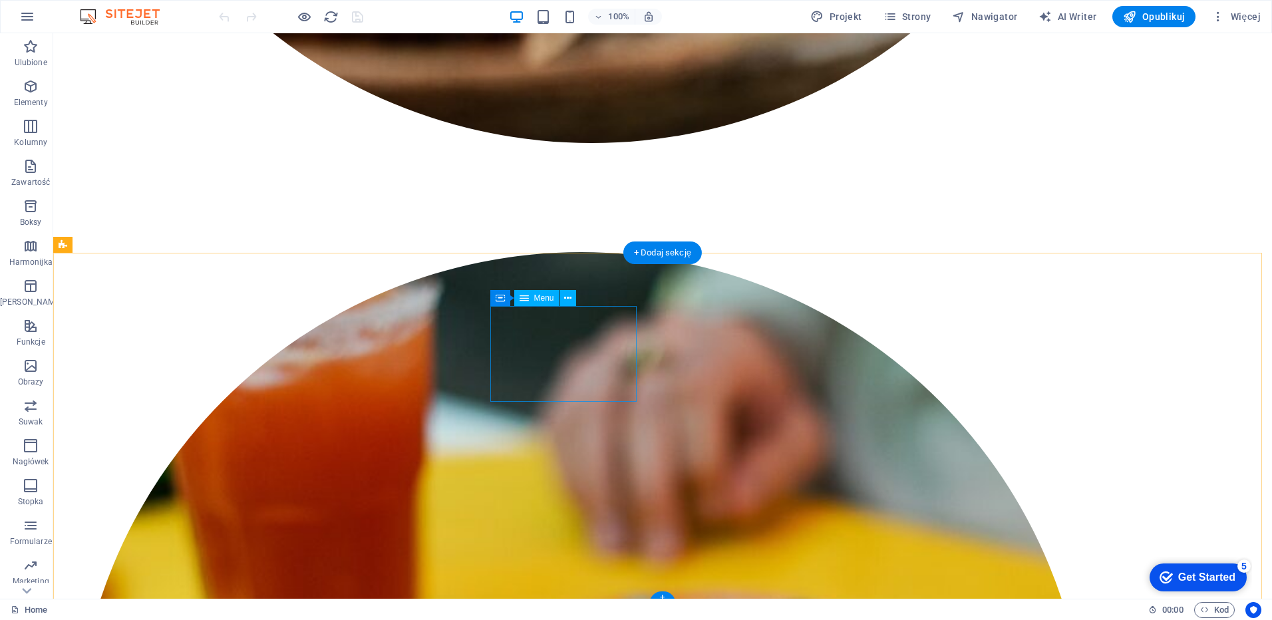
scroll to position [2521, 0]
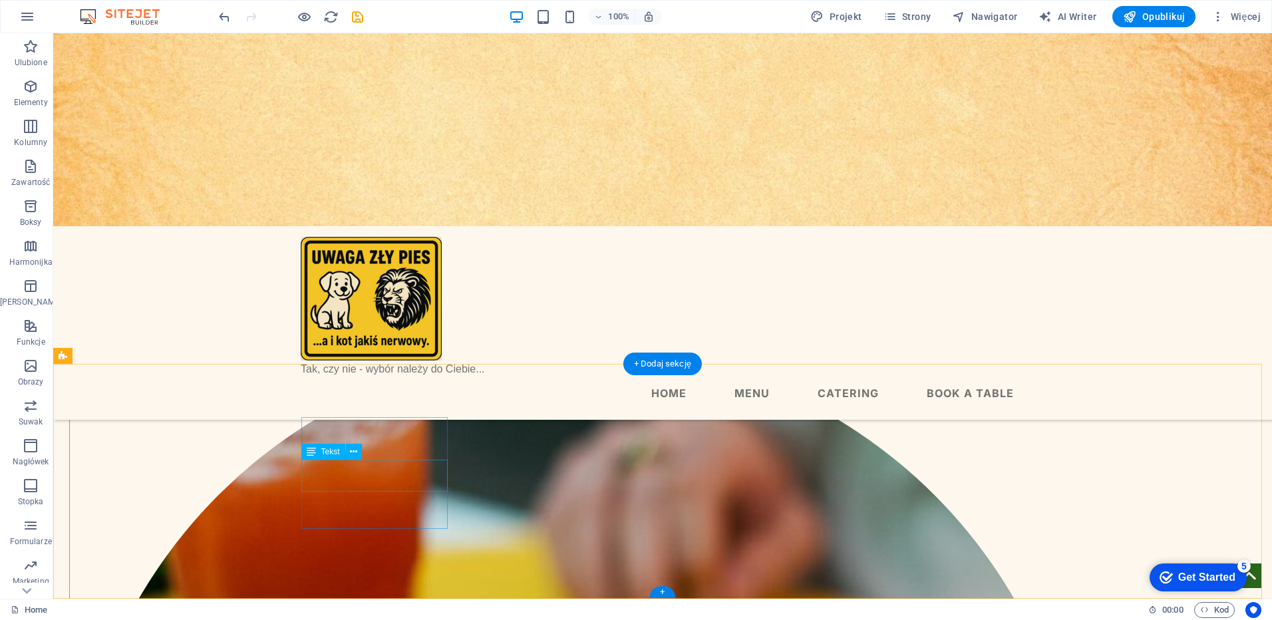
scroll to position [2405, 0]
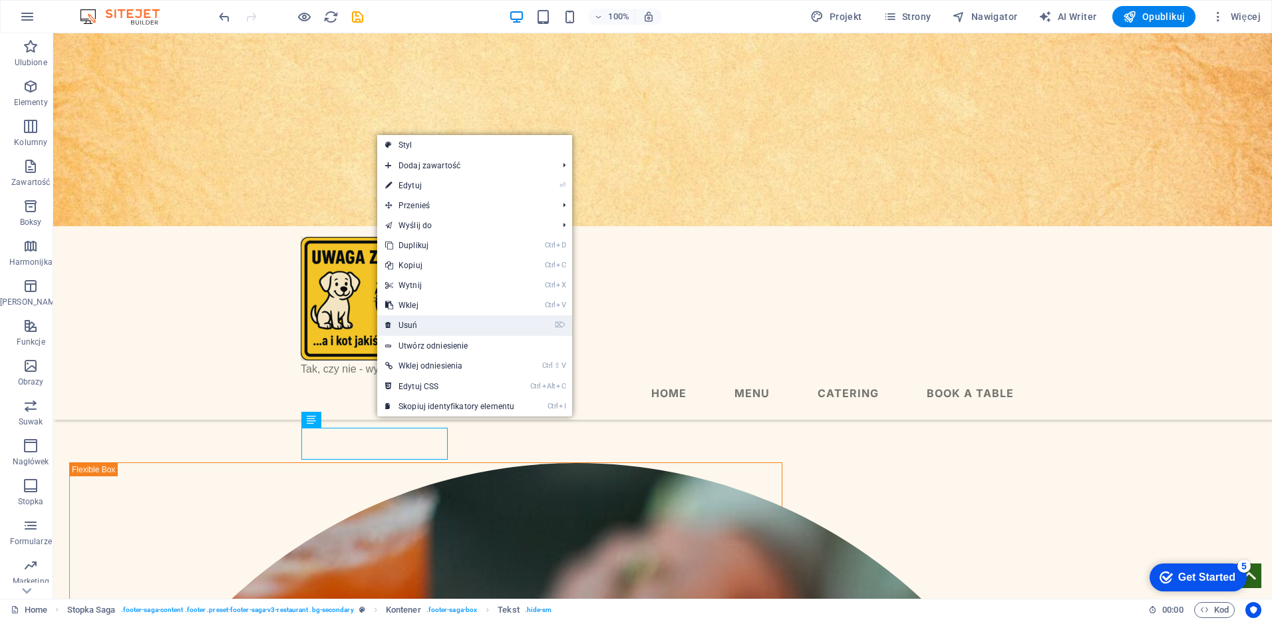
click at [410, 329] on link "⌦ Usuń" at bounding box center [449, 325] width 145 height 20
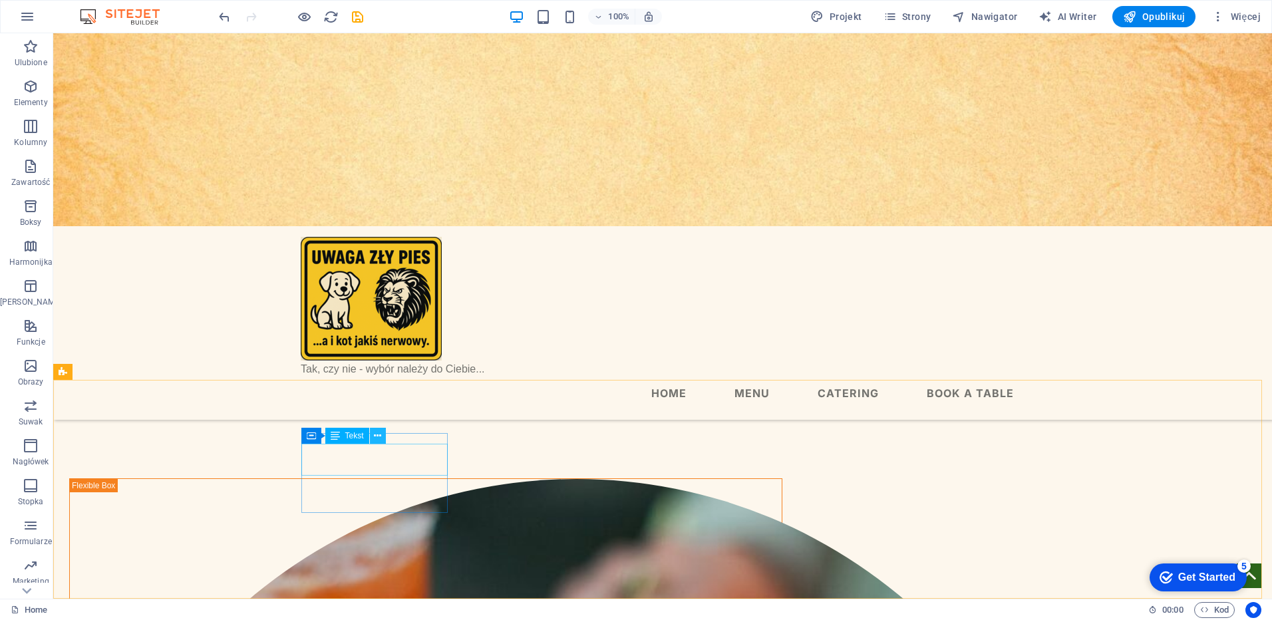
click at [377, 436] on icon at bounding box center [377, 436] width 7 height 14
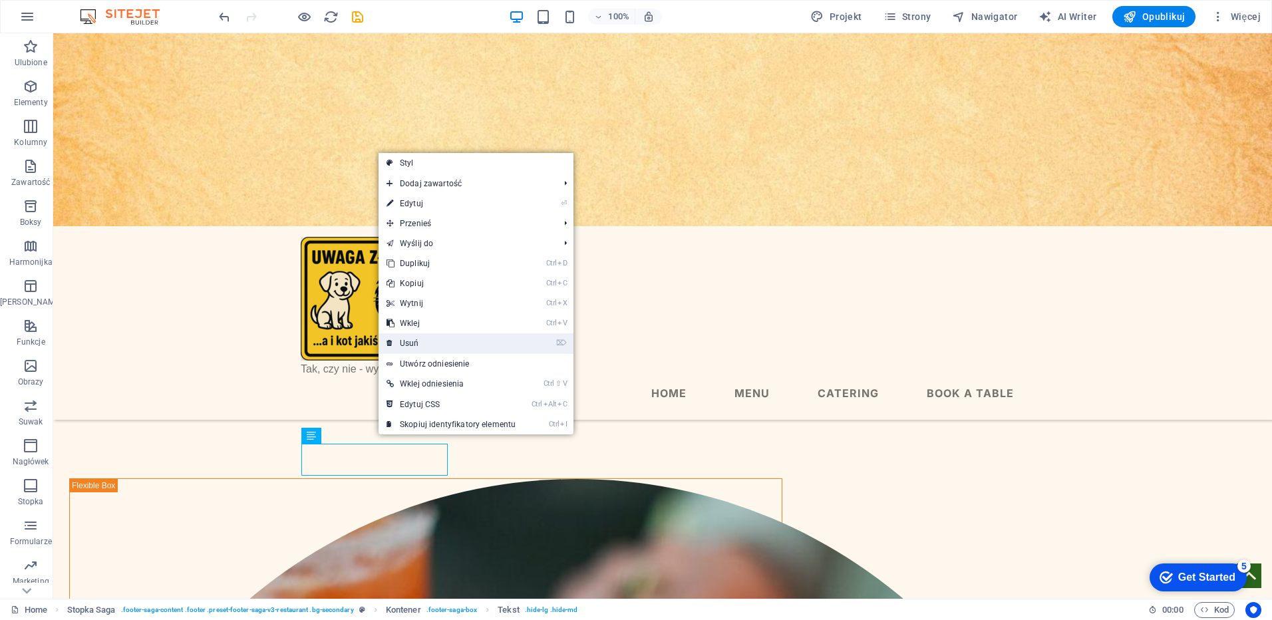
click at [418, 345] on link "⌦ Usuń" at bounding box center [450, 343] width 145 height 20
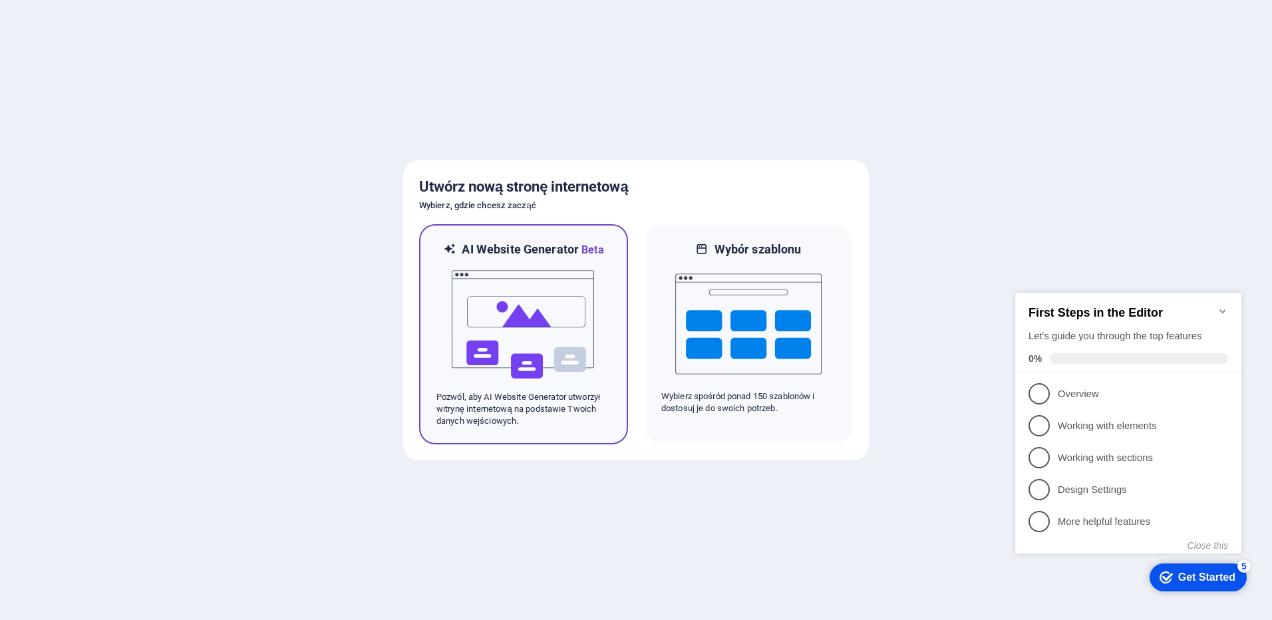
click at [553, 319] on img at bounding box center [523, 324] width 146 height 133
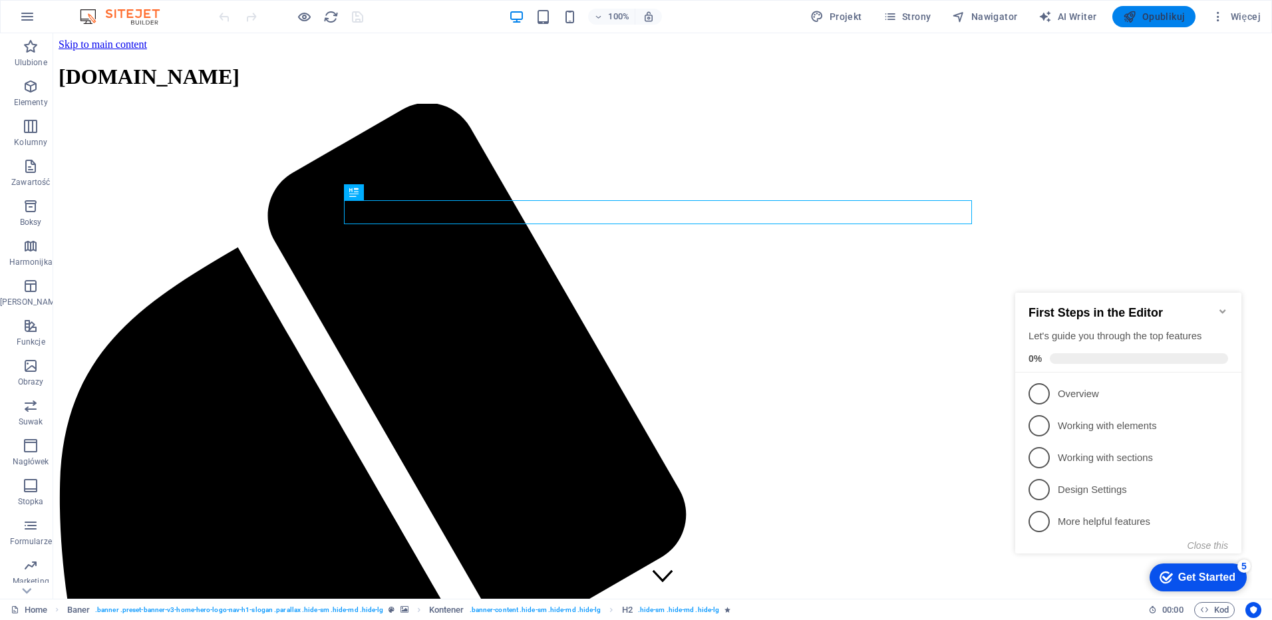
click at [0, 0] on span "Opublikuj" at bounding box center [0, 0] width 0 height 0
